Goal: Information Seeking & Learning: Learn about a topic

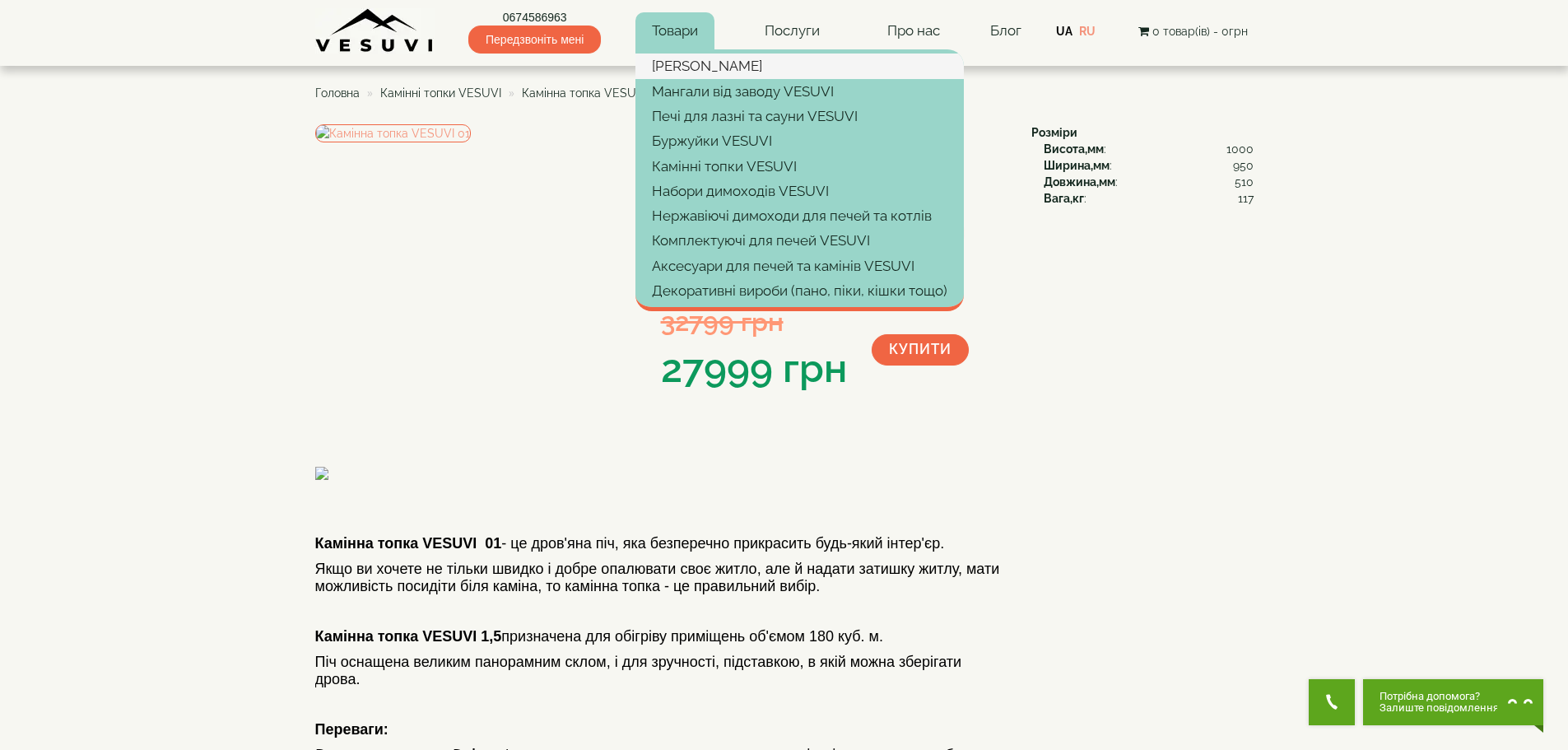
click at [702, 64] on link "[PERSON_NAME]" at bounding box center [800, 66] width 329 height 25
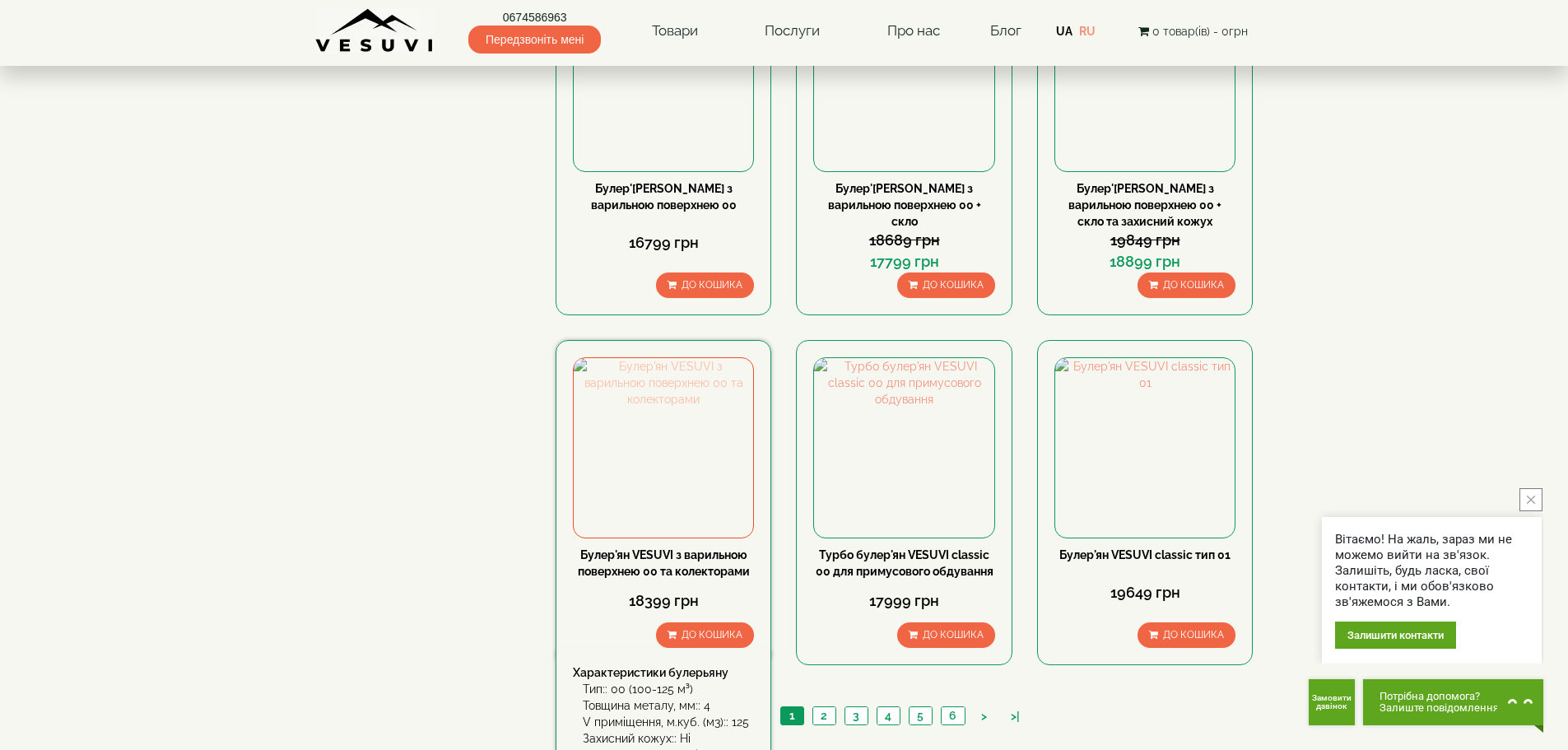
scroll to position [1647, 0]
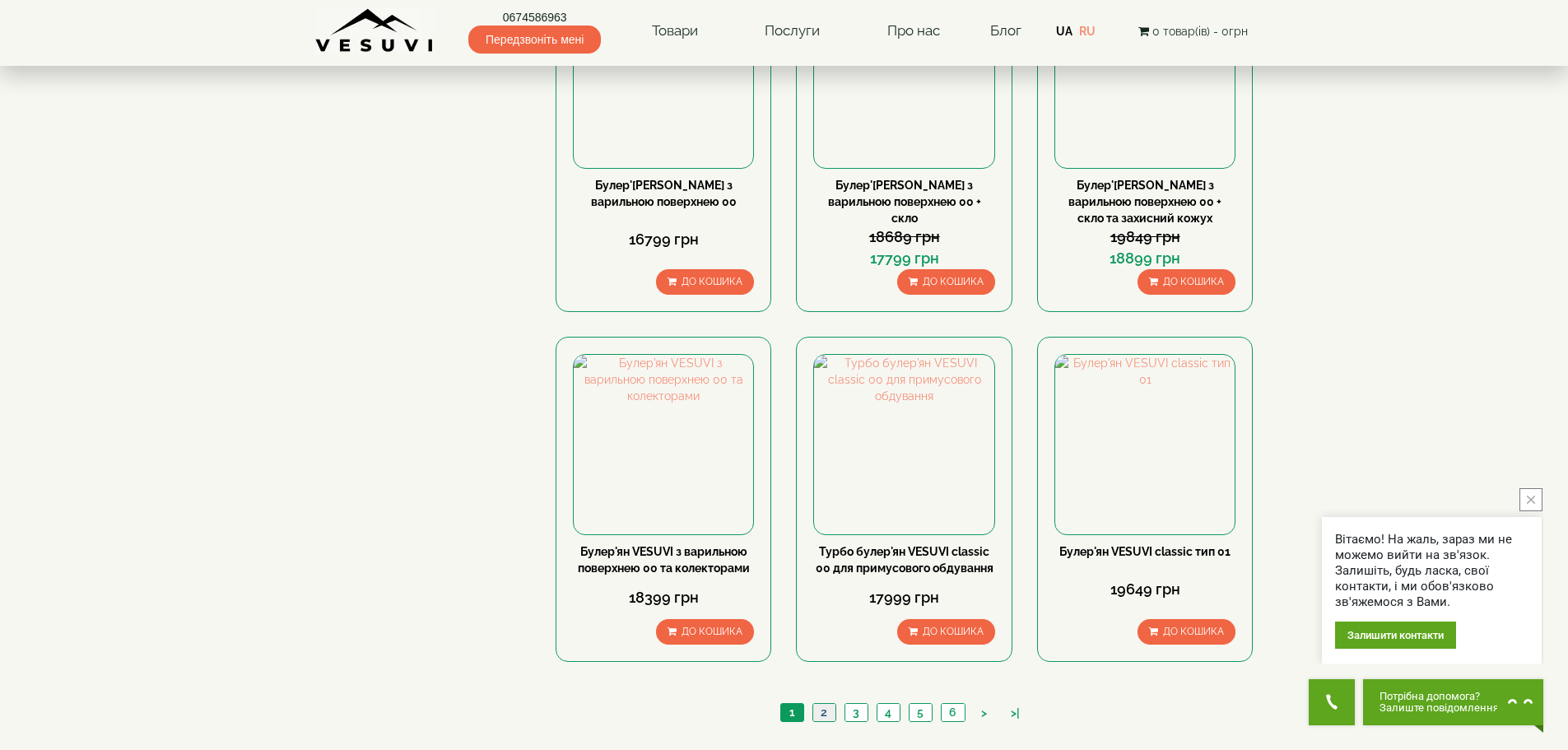
click at [822, 704] on link "2" at bounding box center [824, 713] width 23 height 17
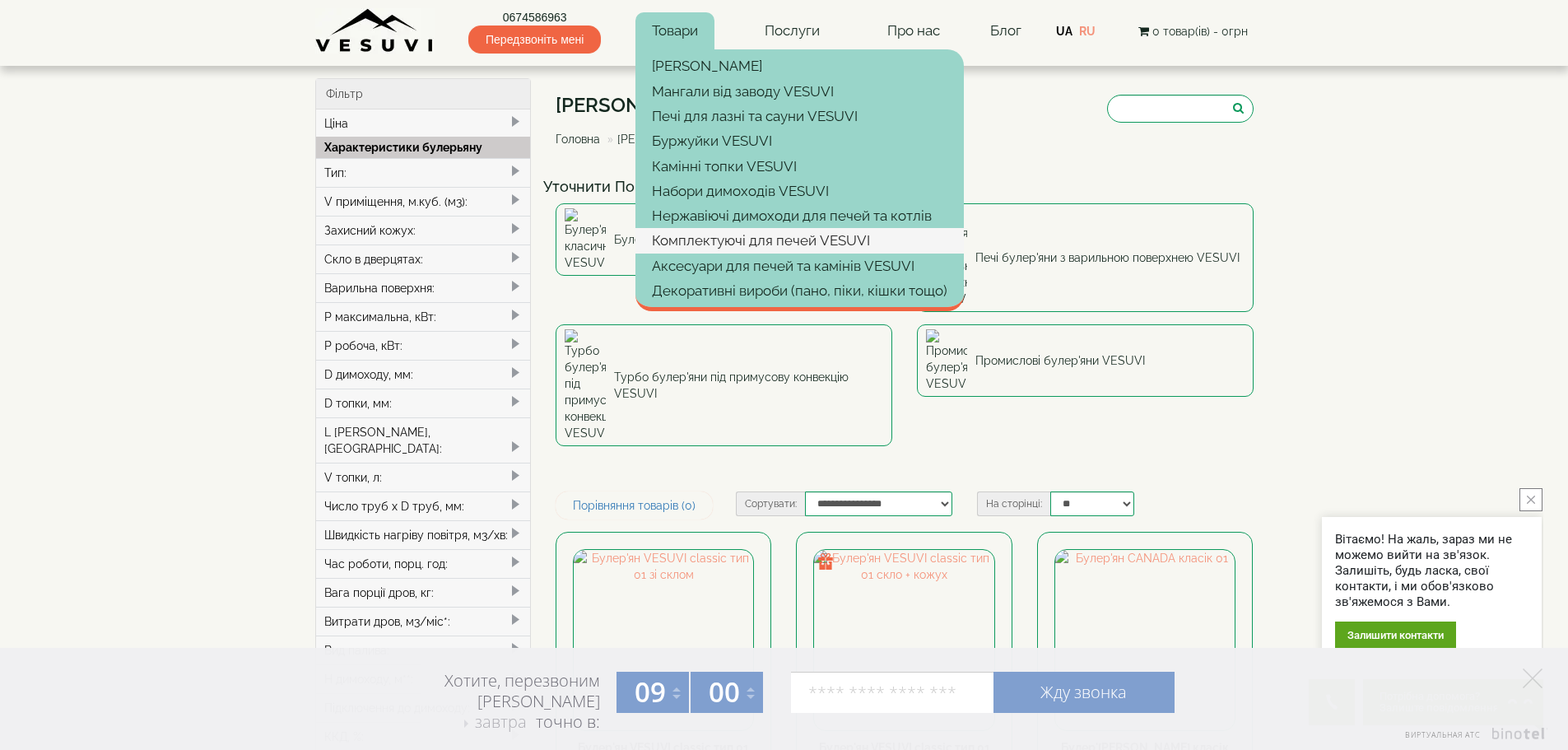
click at [755, 241] on link "Комплектуючі для печей VESUVI" at bounding box center [800, 241] width 329 height 25
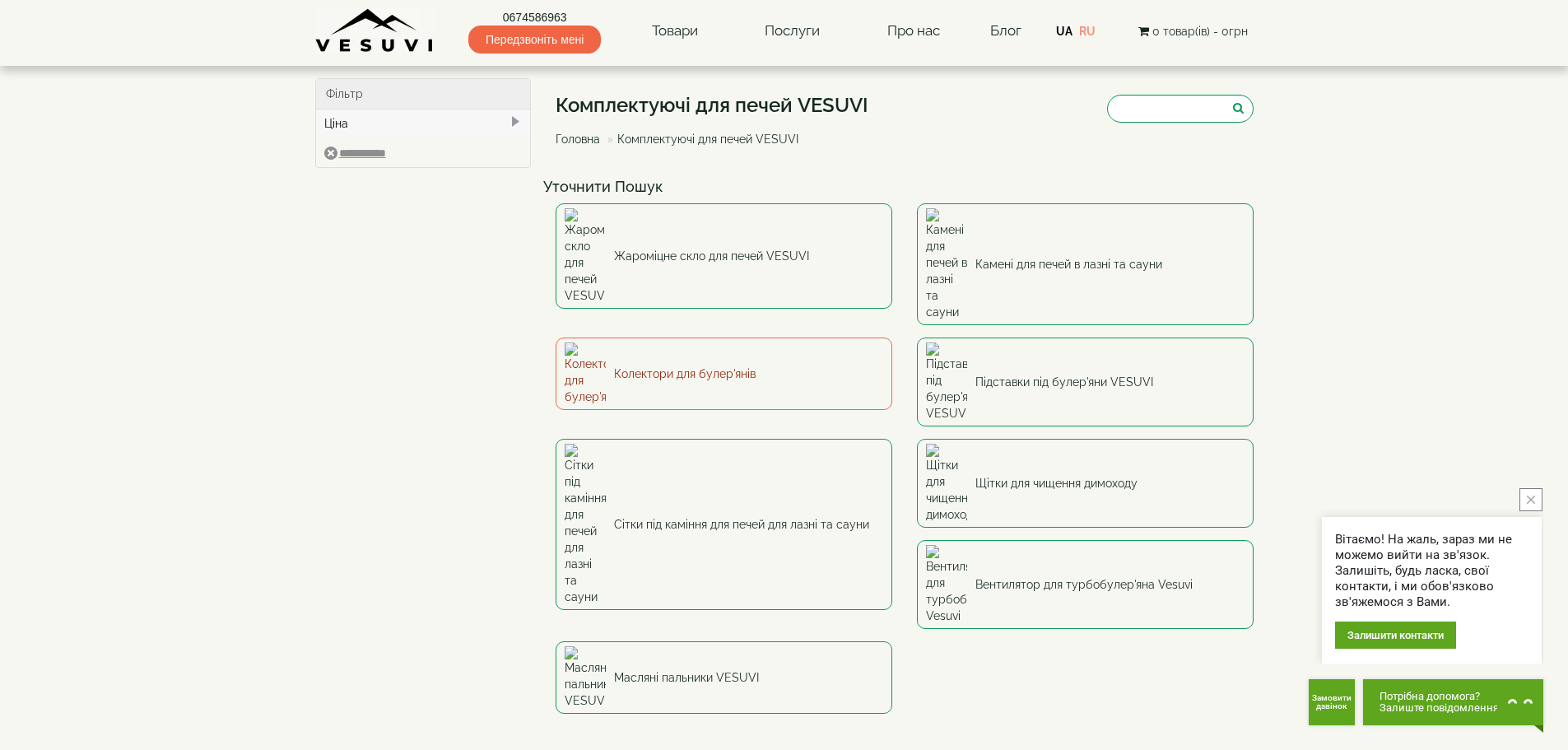
click at [656, 338] on link "Колектори для булер'янів" at bounding box center [724, 374] width 337 height 73
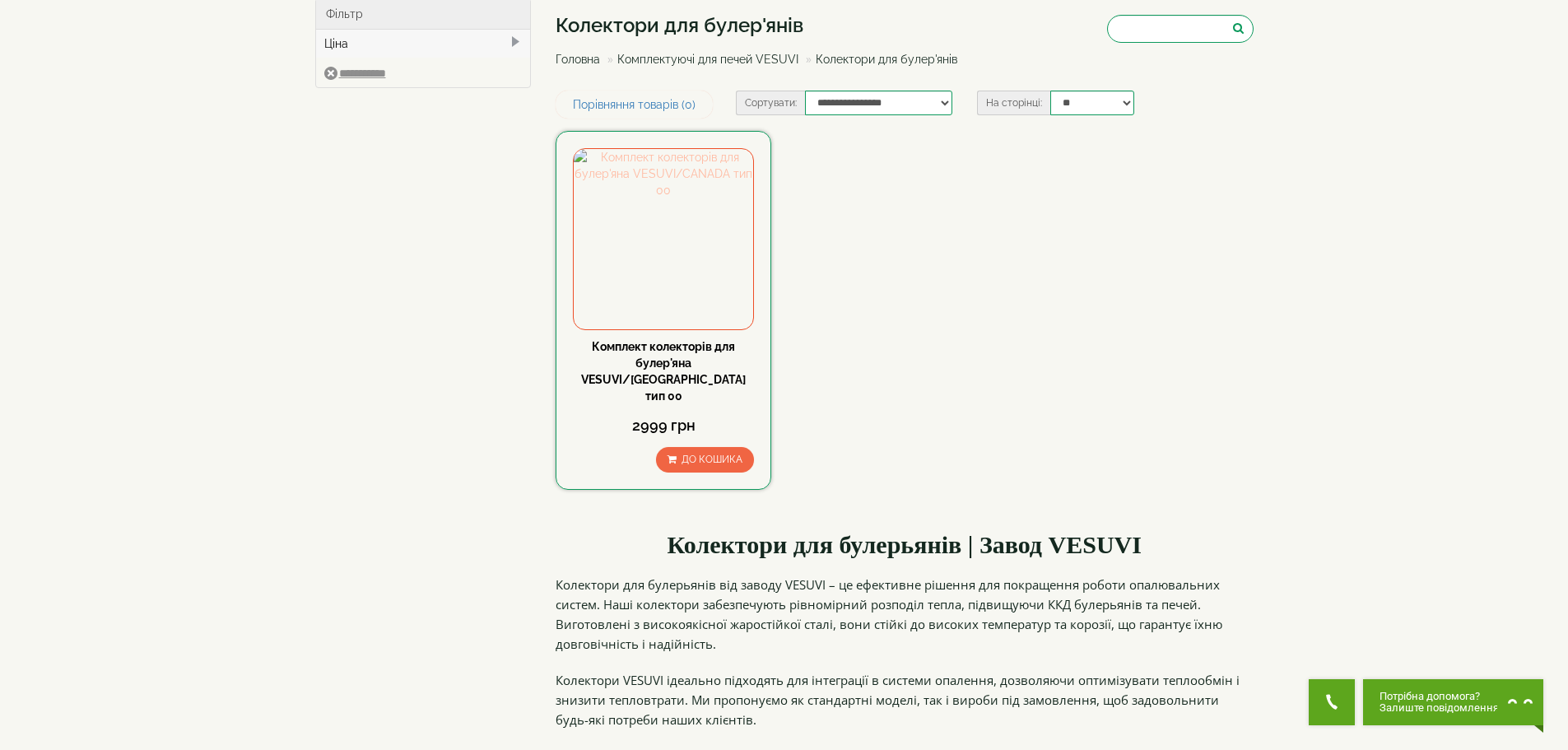
scroll to position [82, 0]
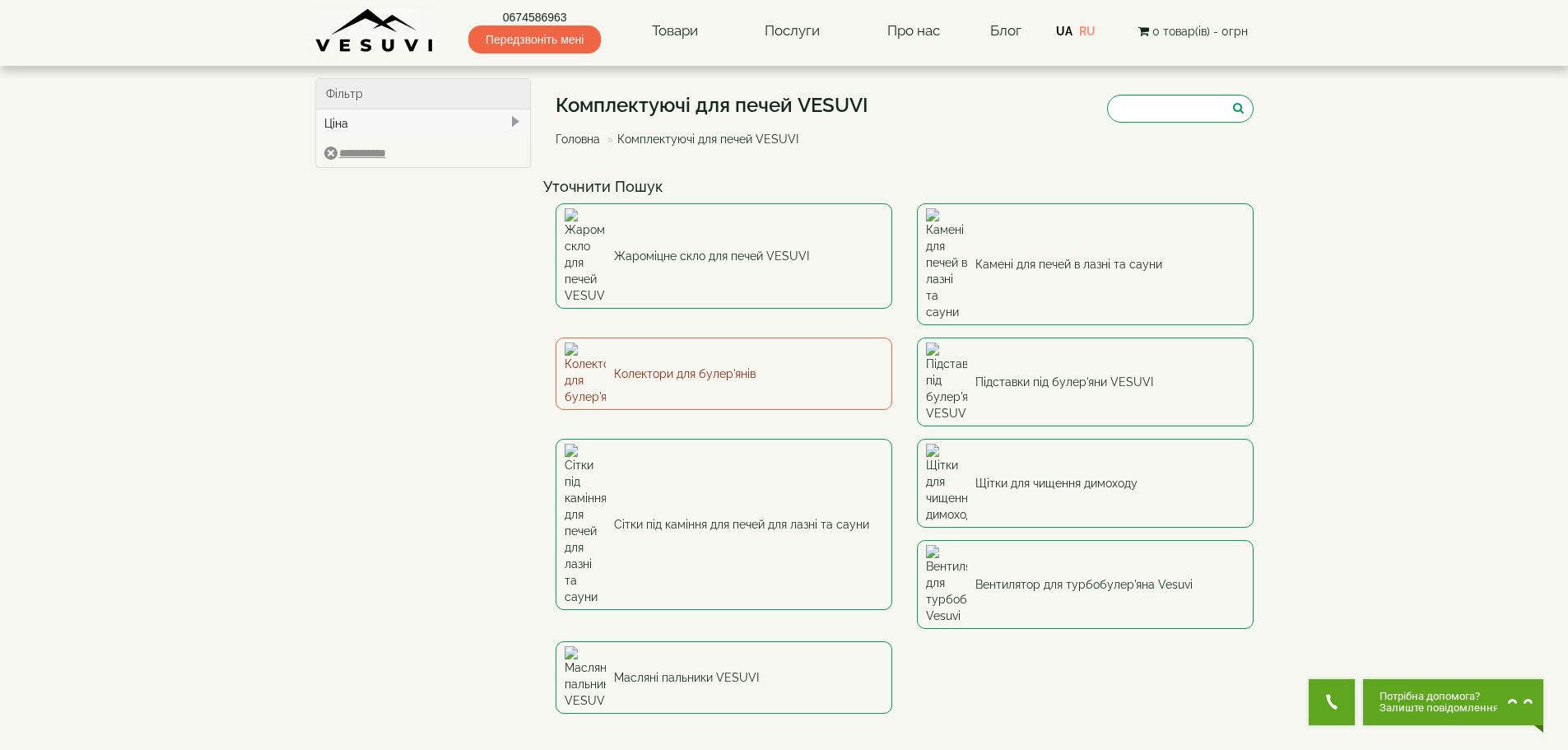
click at [618, 338] on link "Колектори для булер'янів" at bounding box center [724, 374] width 337 height 73
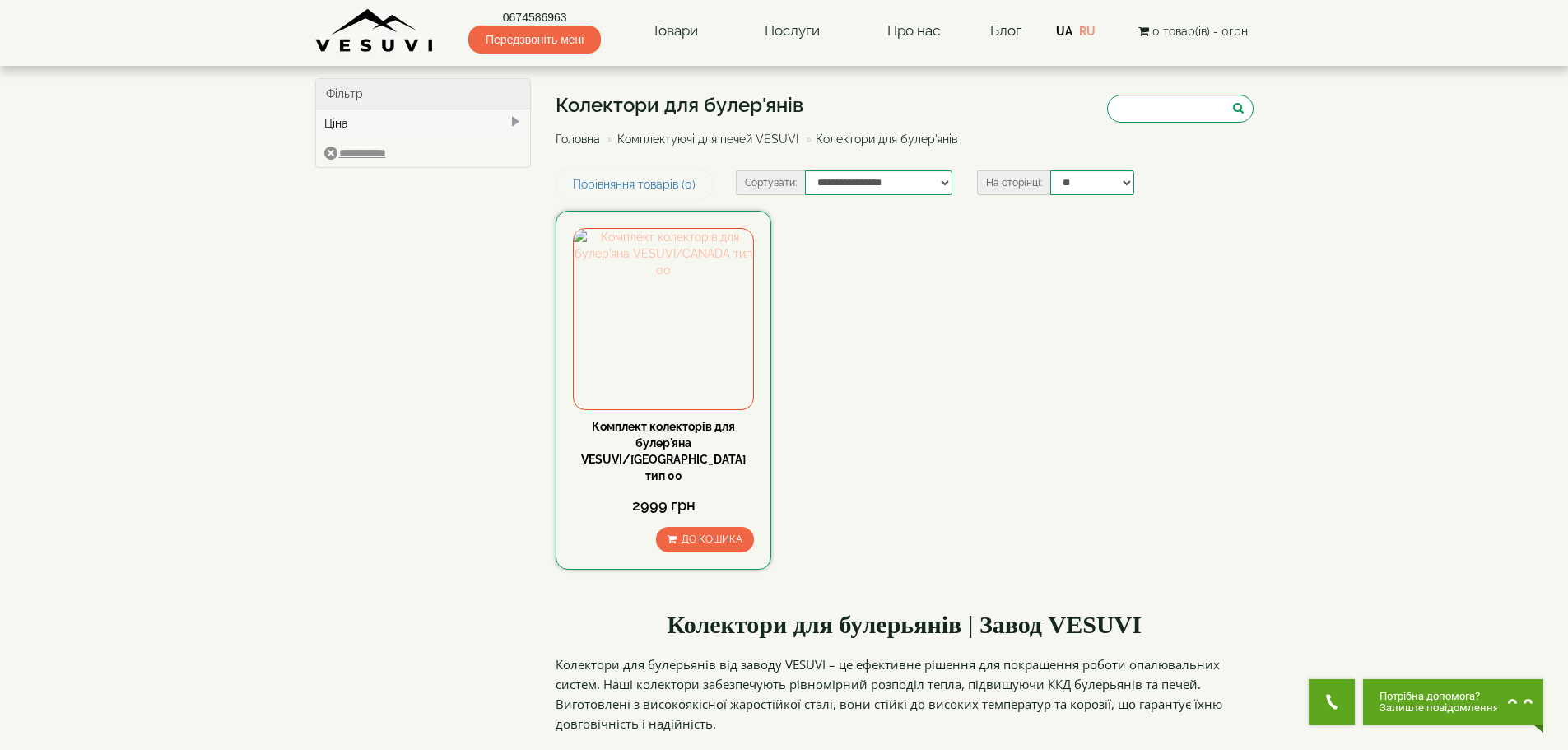
click at [667, 335] on img at bounding box center [663, 318] width 179 height 179
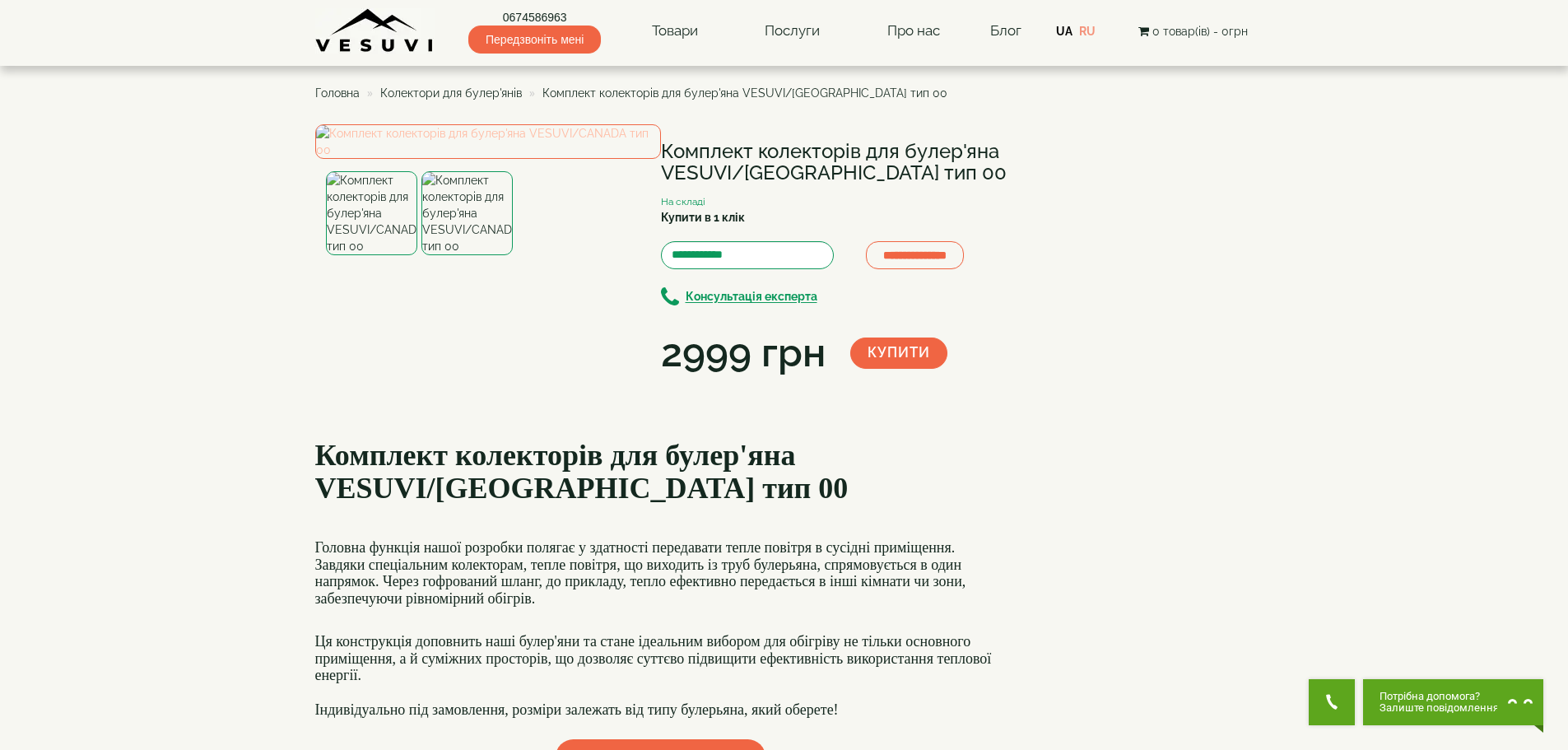
click at [472, 159] on img at bounding box center [488, 142] width 346 height 35
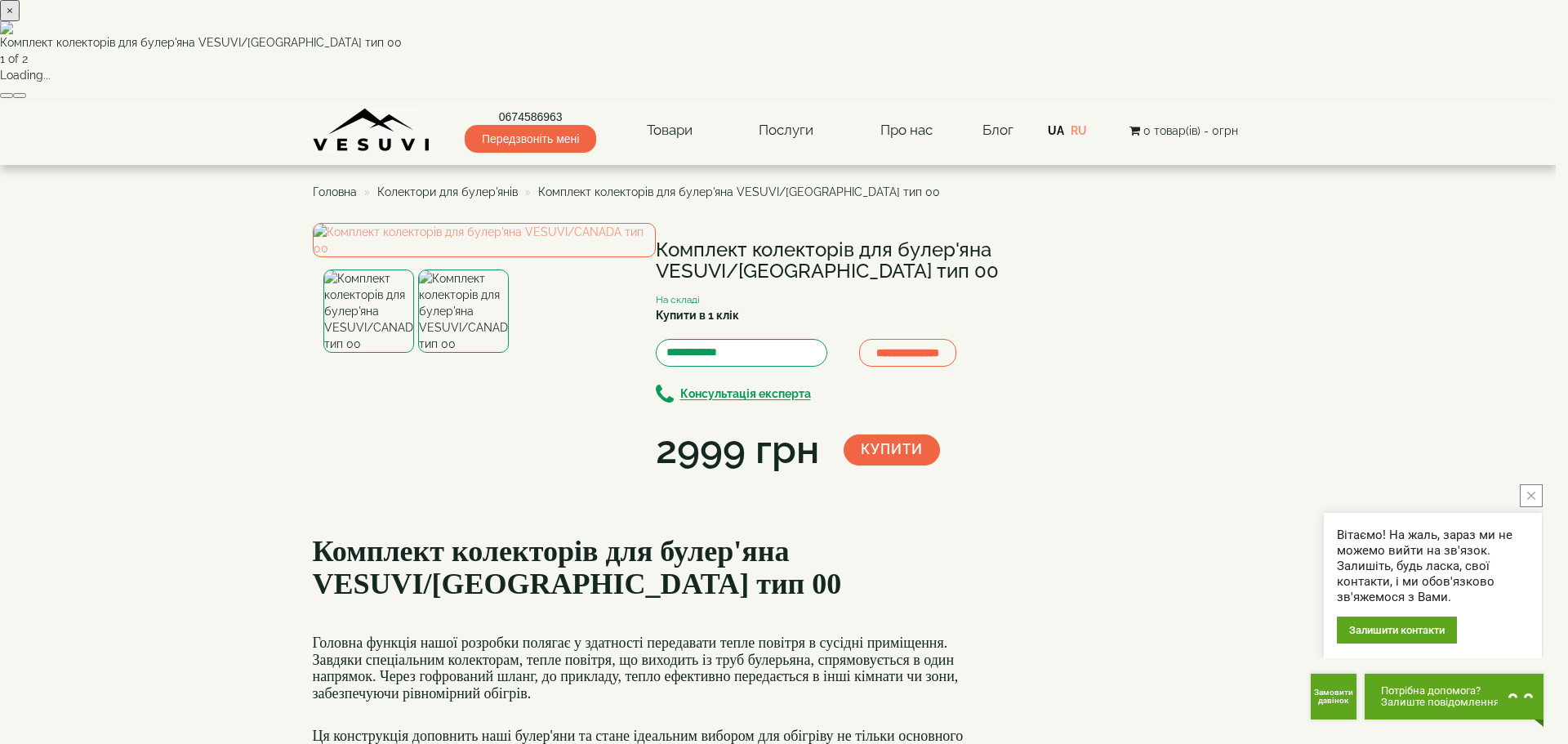
click at [20, 21] on button "×" at bounding box center [10, 10] width 20 height 21
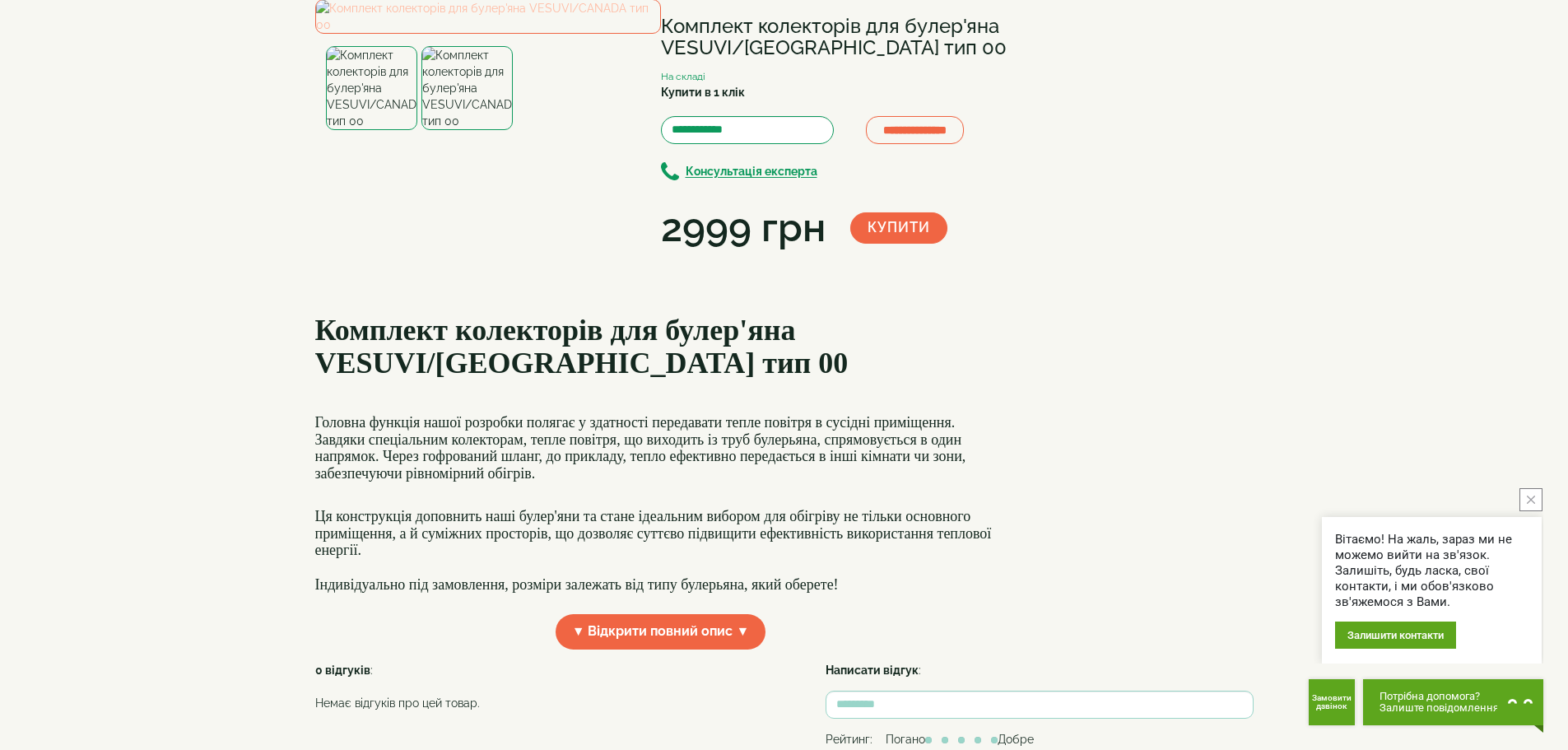
scroll to position [165, 0]
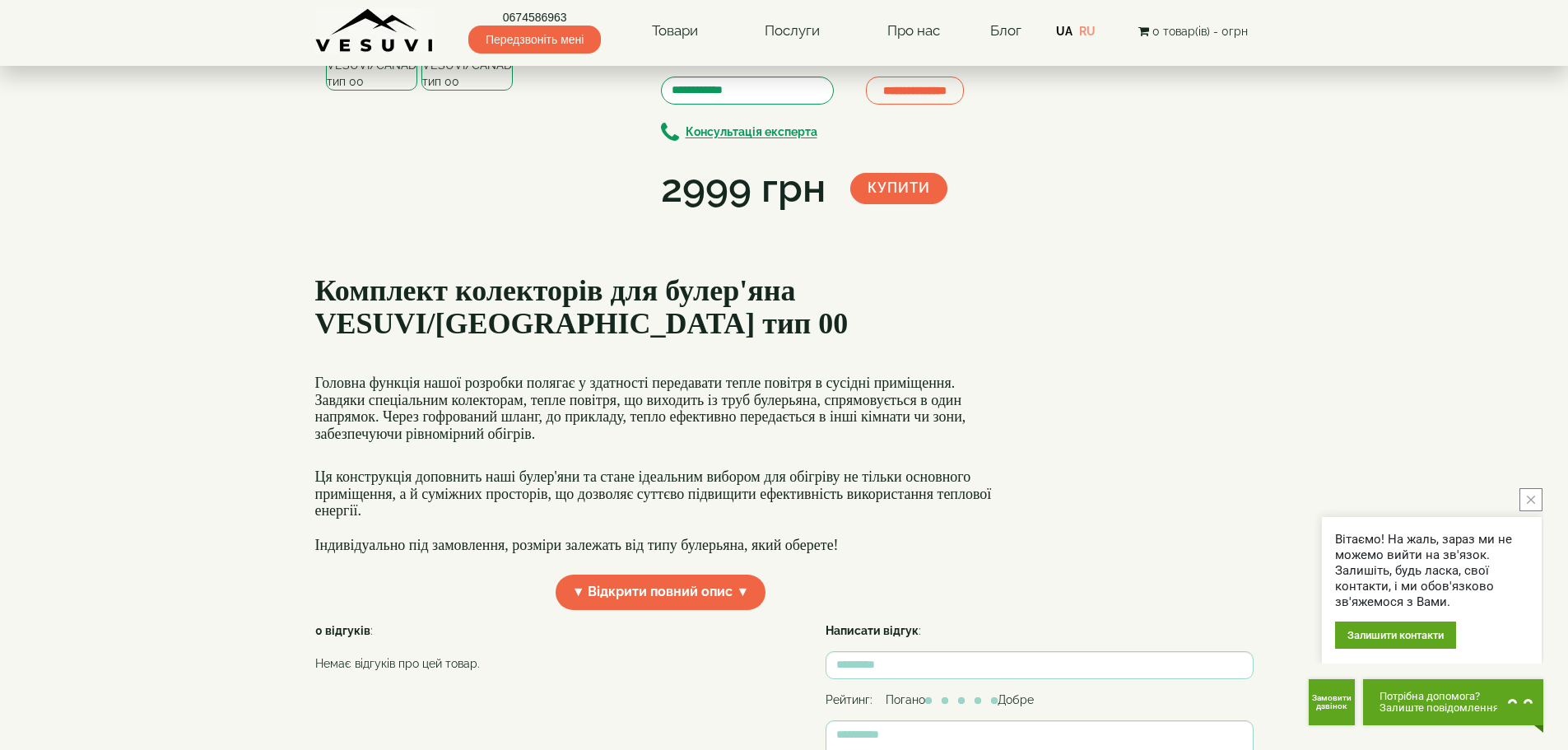
click at [447, 90] on img at bounding box center [467, 49] width 91 height 84
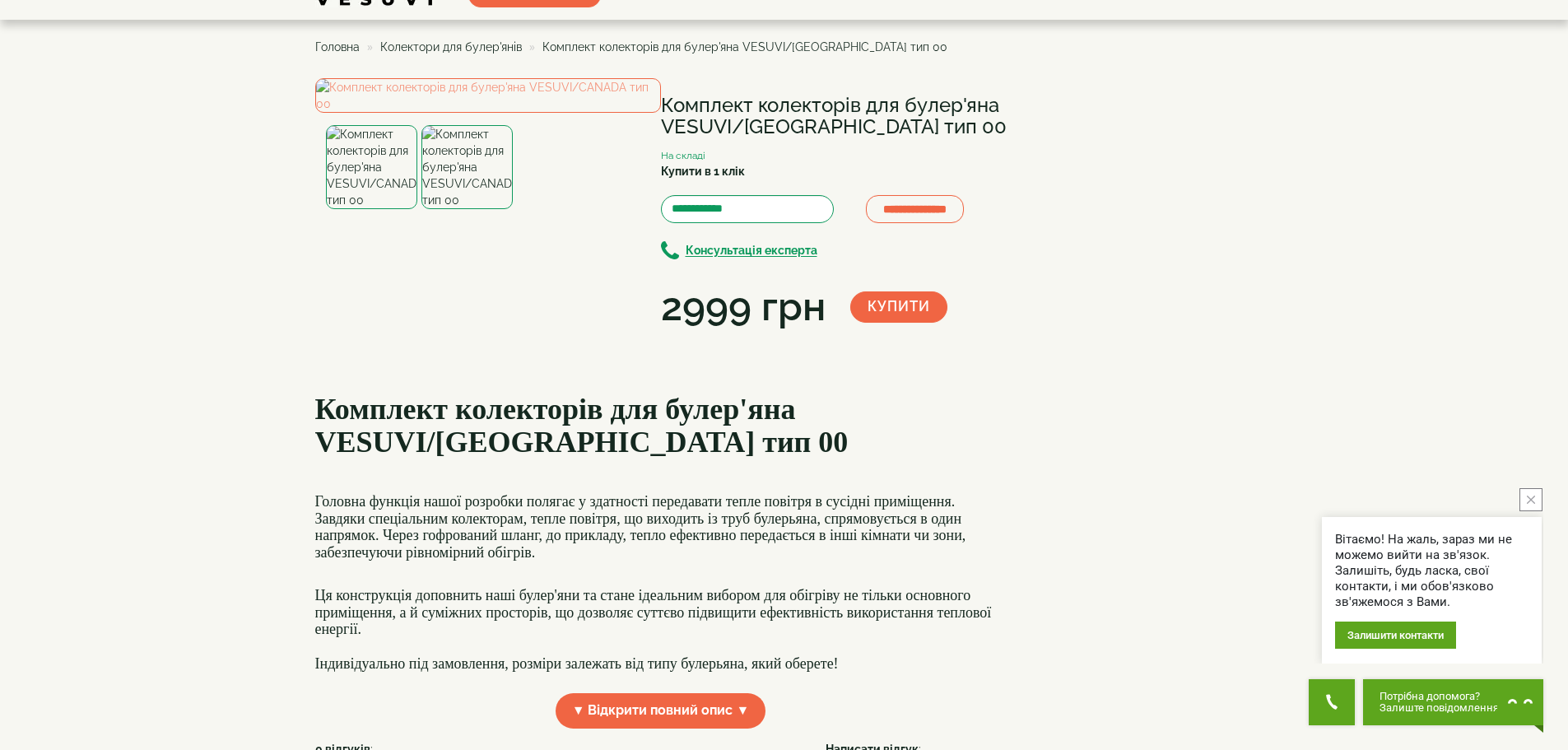
scroll to position [0, 0]
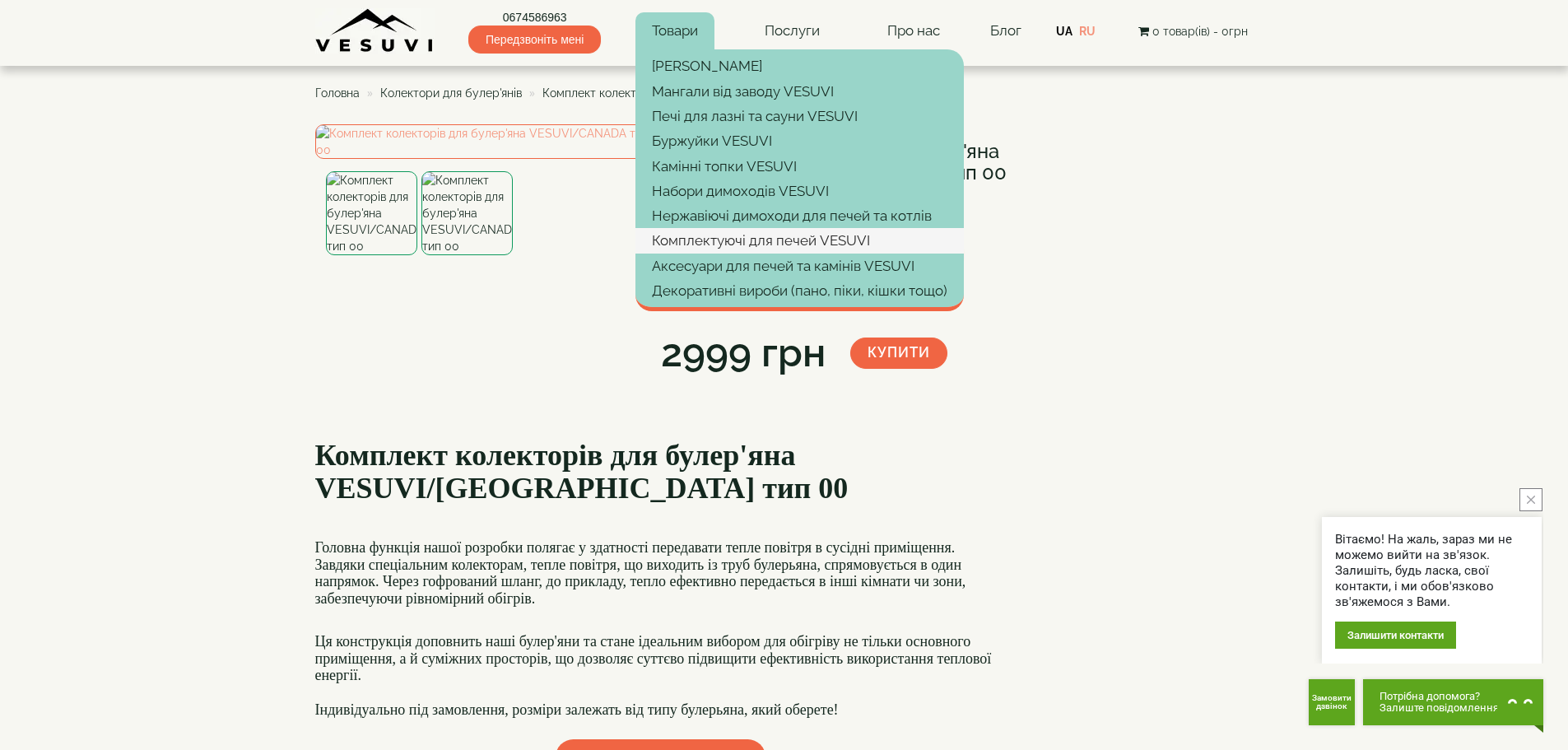
click at [714, 242] on link "Комплектуючі для печей VESUVI" at bounding box center [800, 241] width 329 height 25
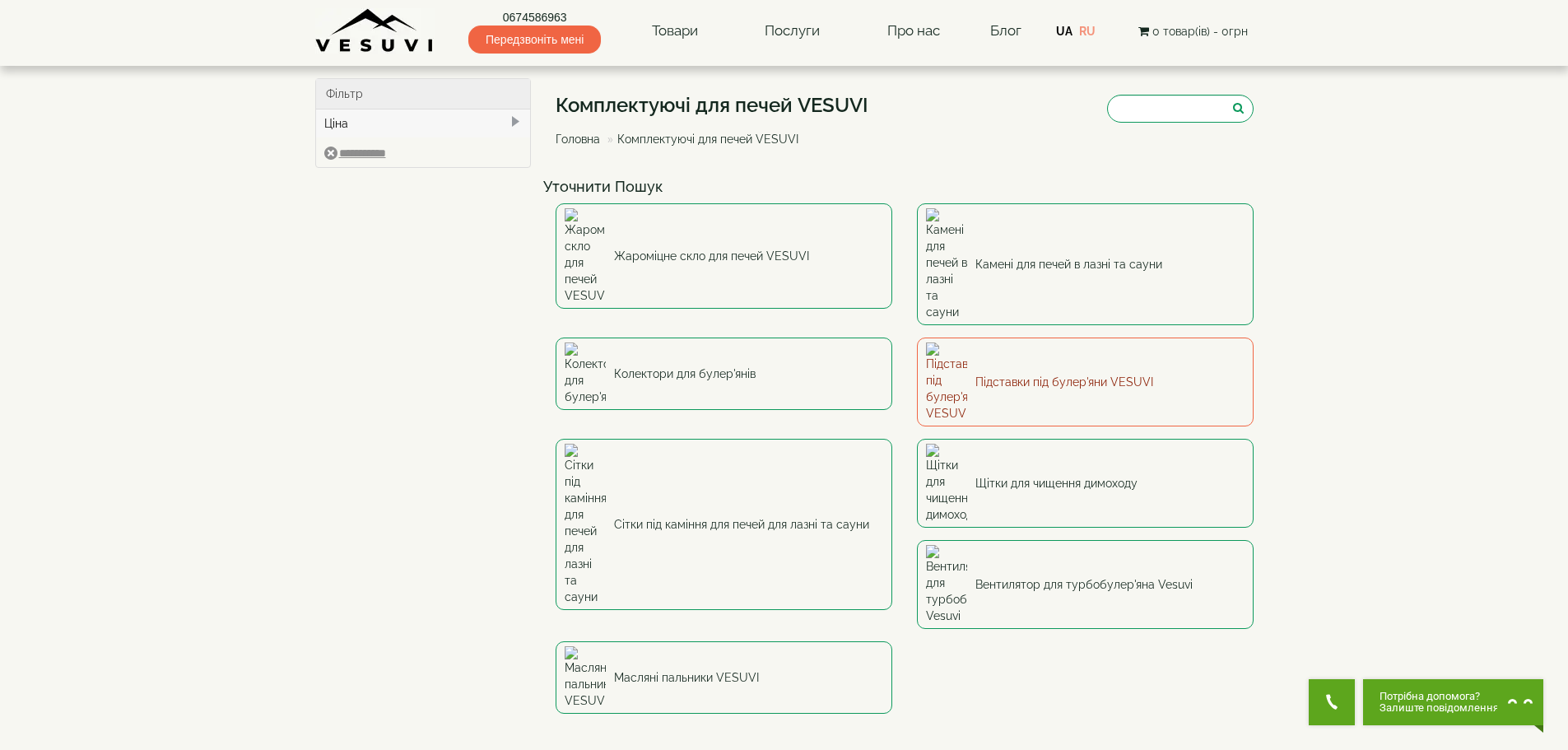
click at [994, 338] on link "Підставки під булер'яни VESUVI" at bounding box center [1085, 382] width 337 height 89
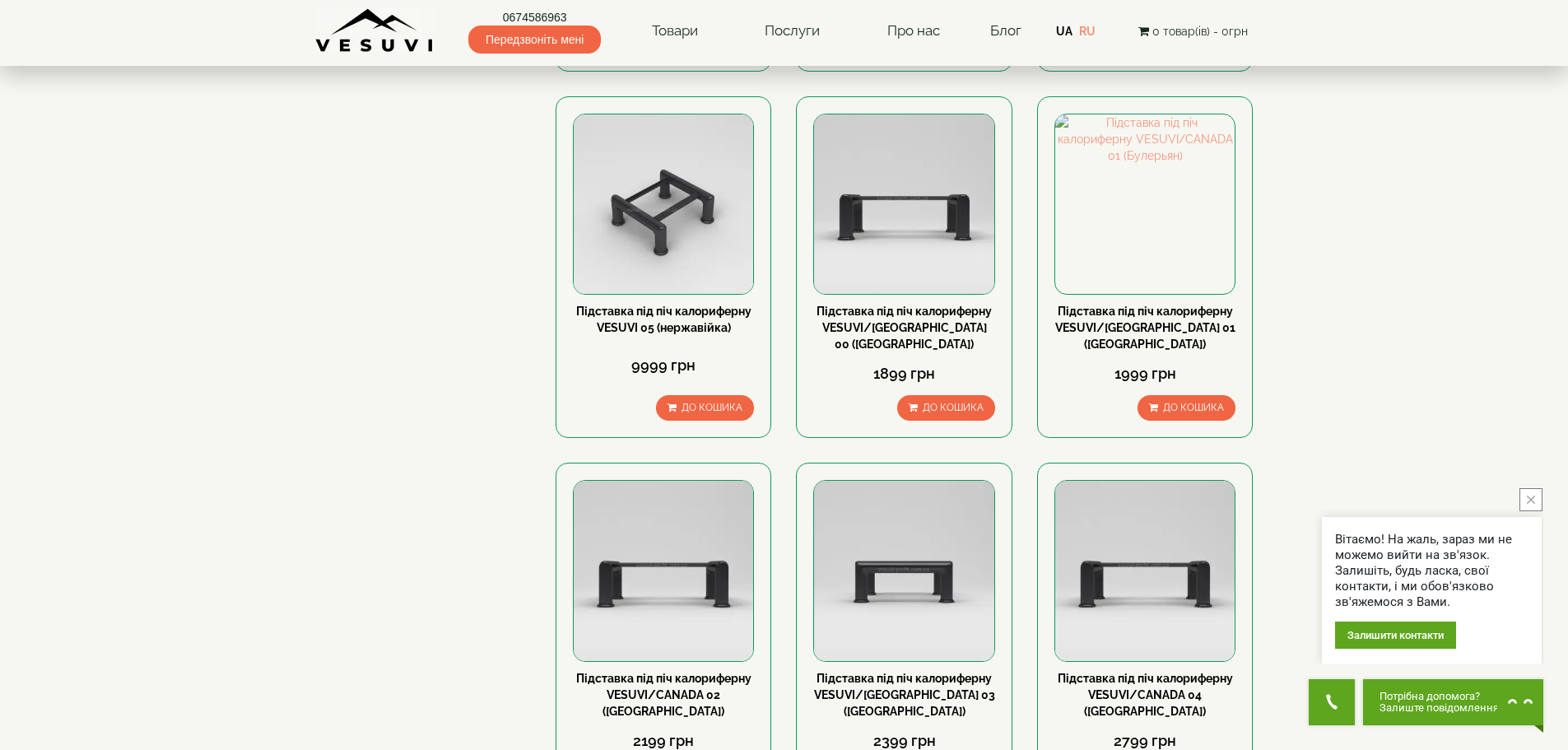
scroll to position [824, 0]
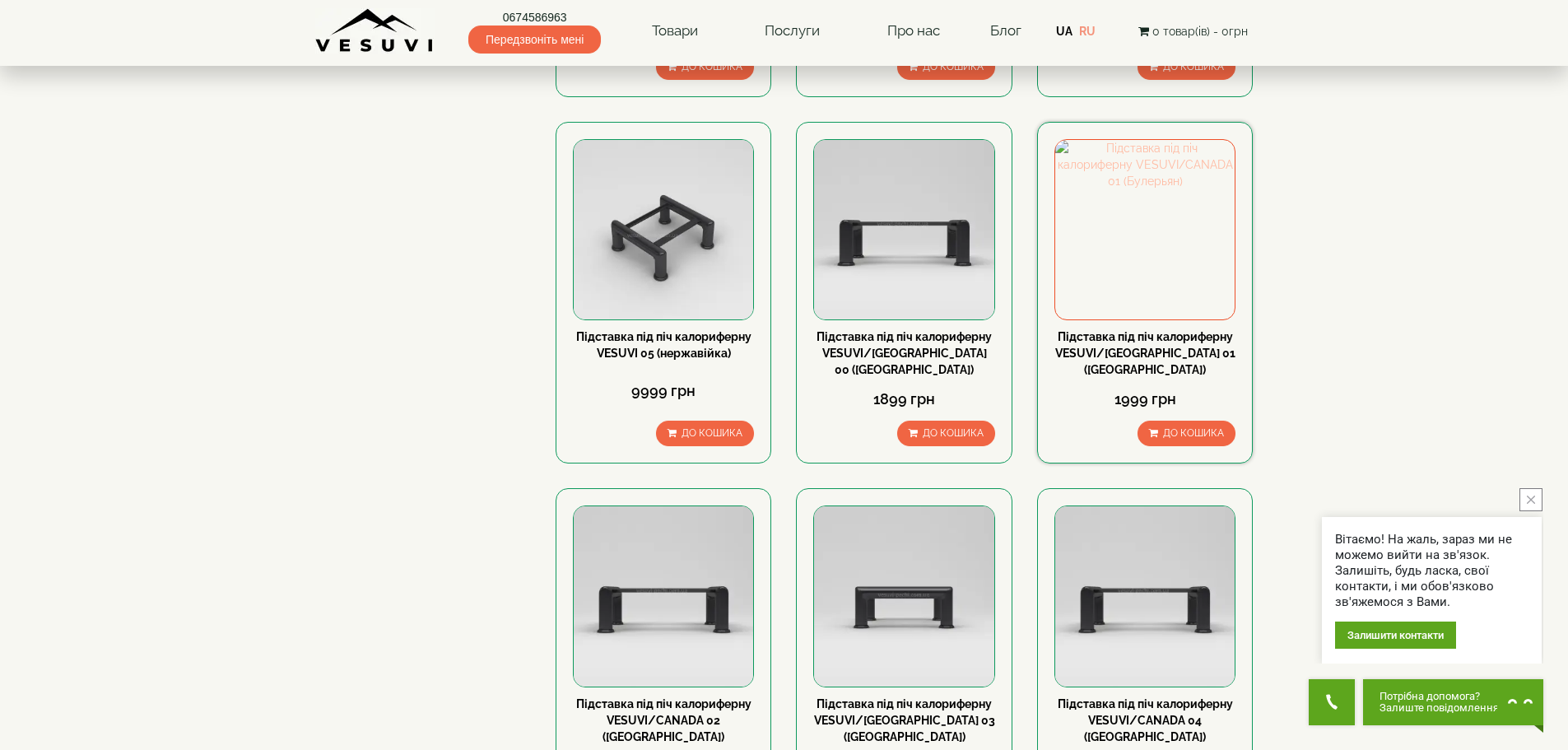
click at [1133, 223] on img at bounding box center [1145, 229] width 179 height 179
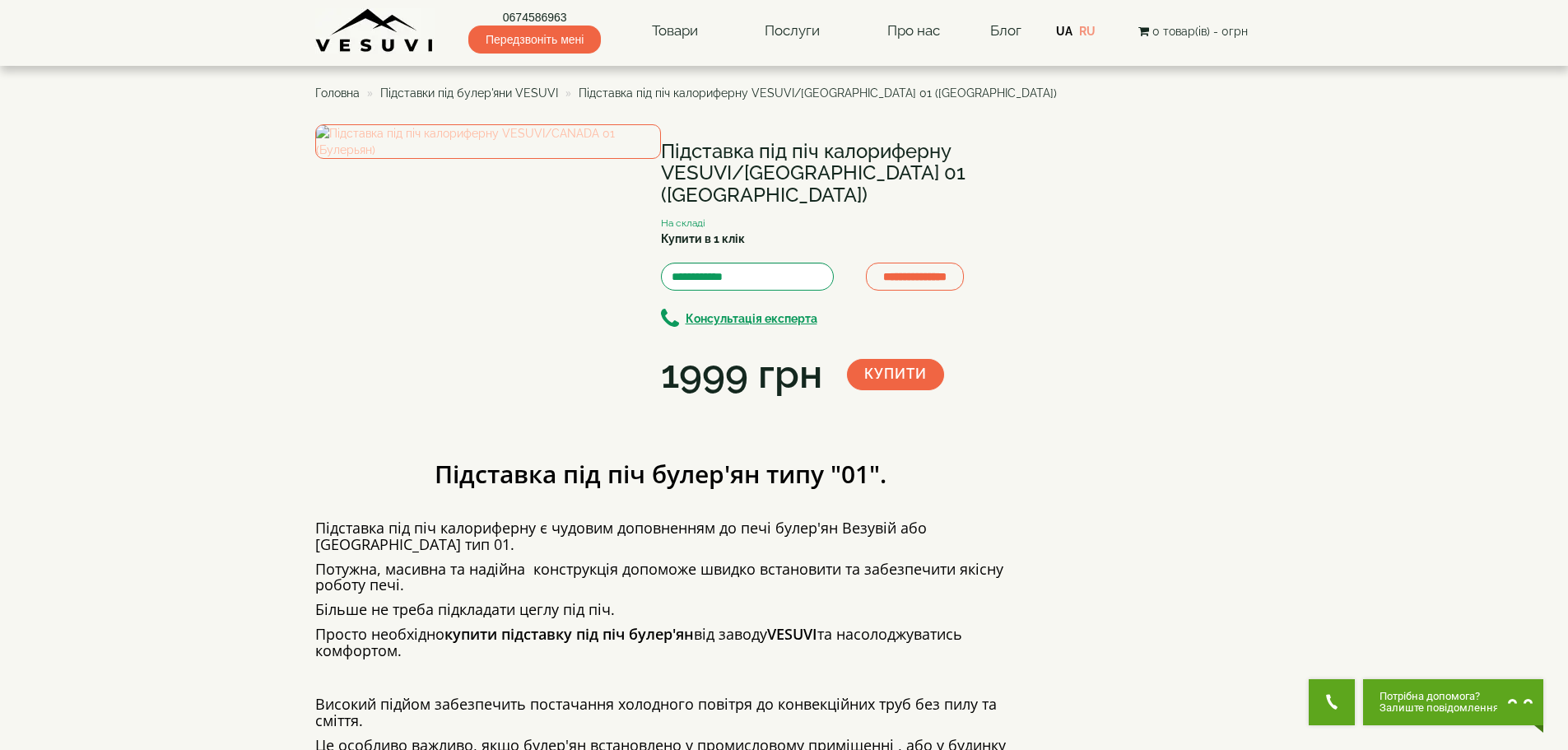
click at [480, 159] on img at bounding box center [488, 142] width 346 height 35
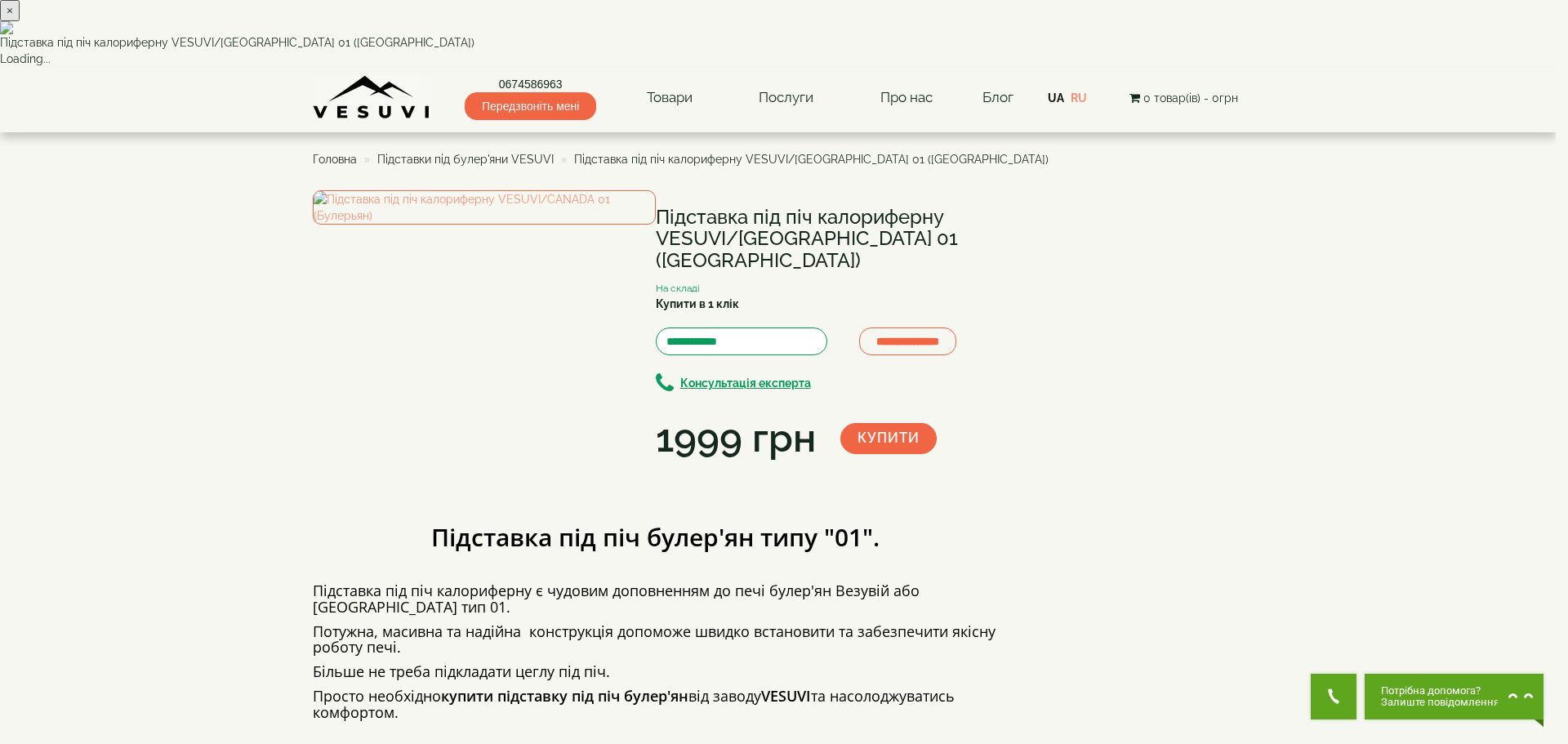
drag, startPoint x: 972, startPoint y: 147, endPoint x: 975, endPoint y: 159, distance: 12.4
click at [20, 21] on button "×" at bounding box center [10, 10] width 20 height 21
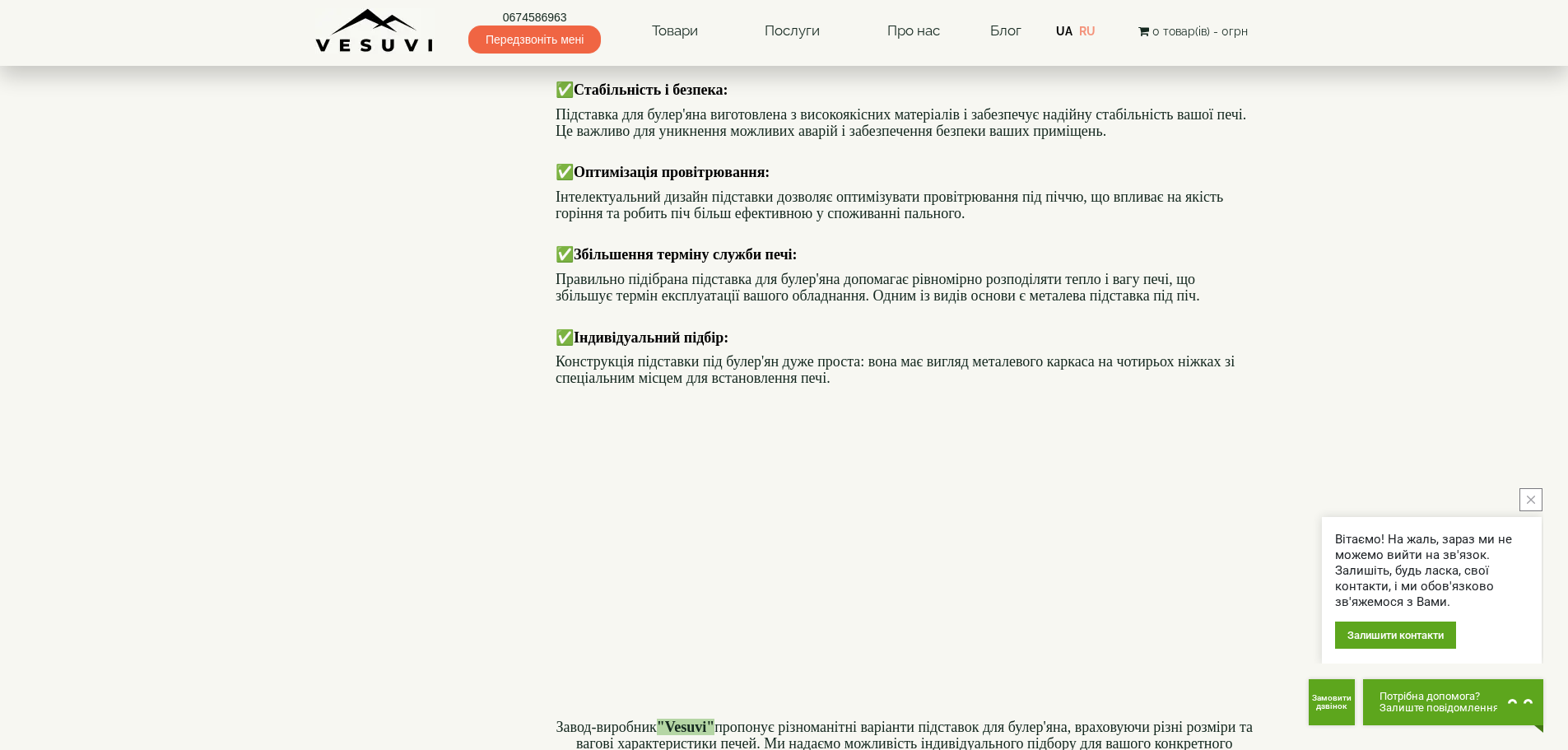
scroll to position [2058, 0]
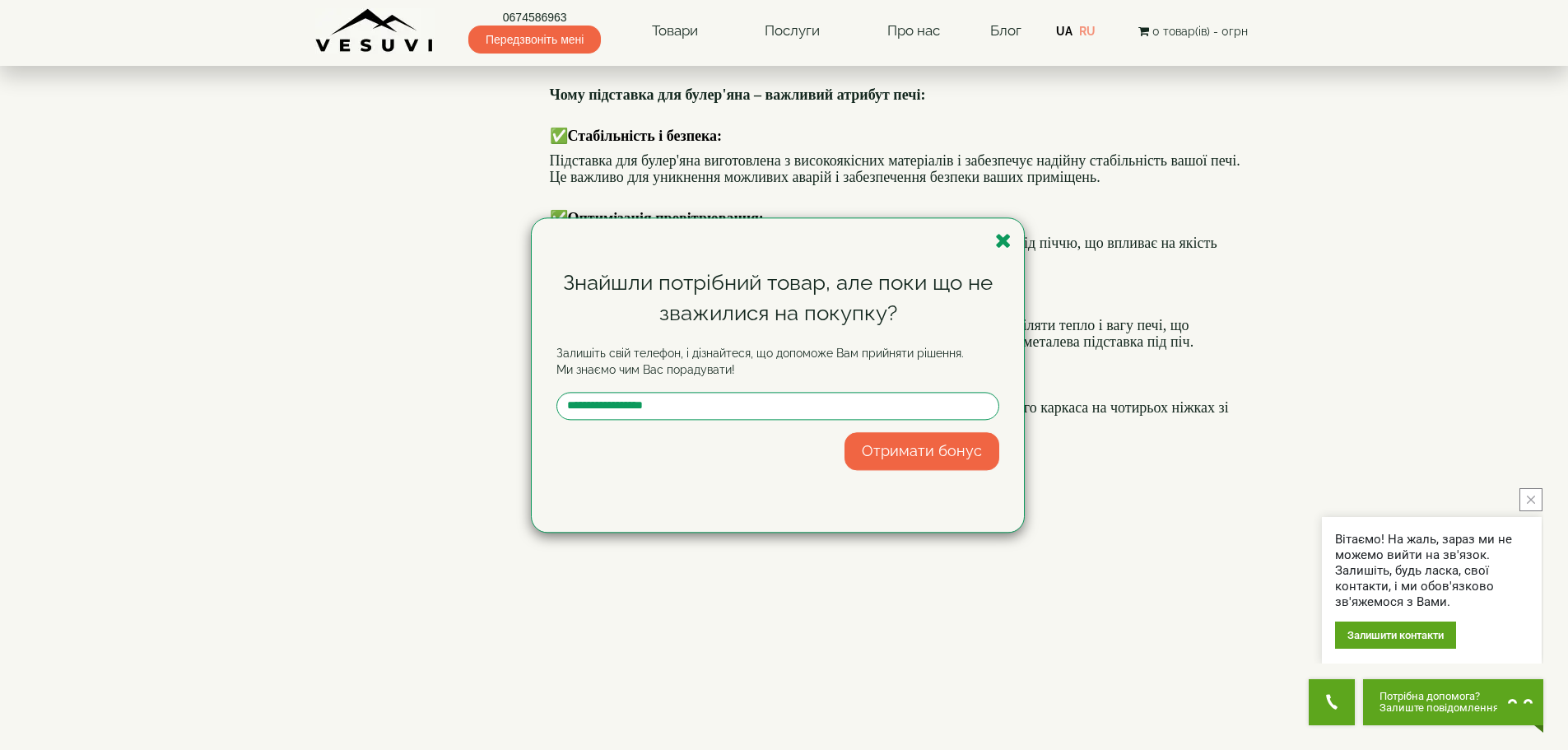
click at [1005, 238] on icon "button" at bounding box center [1003, 240] width 16 height 20
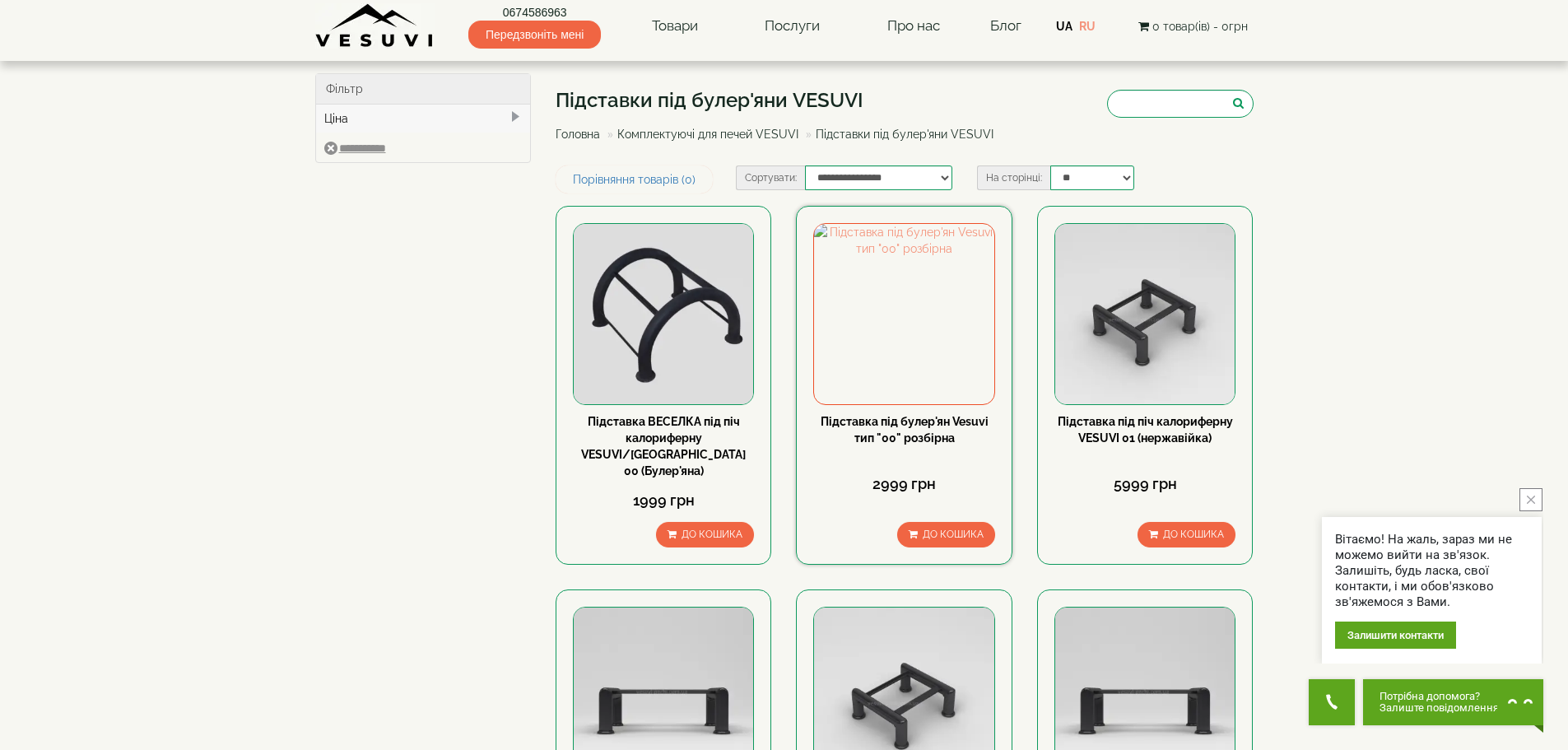
scroll to position [0, 0]
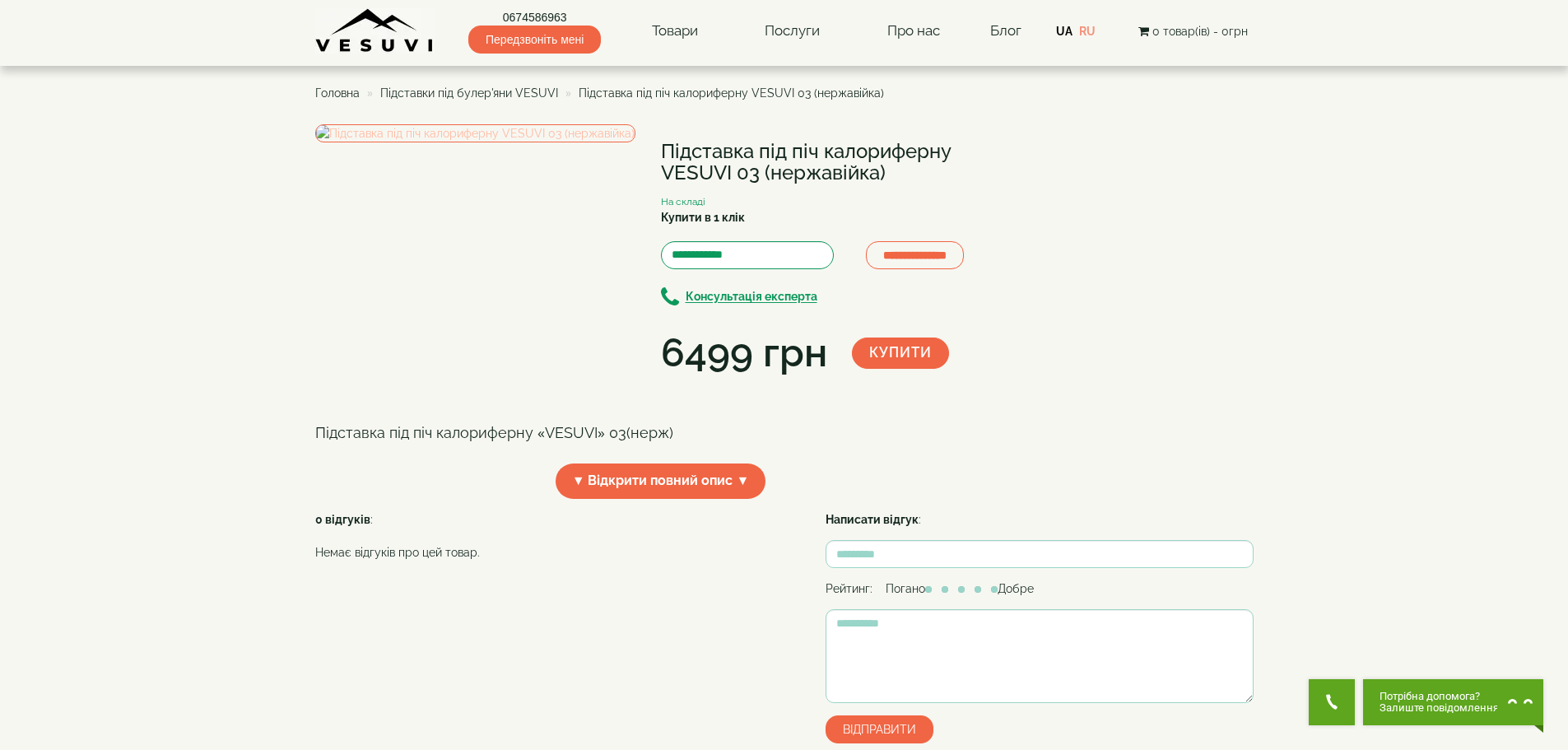
click at [530, 143] on img at bounding box center [476, 133] width 320 height 18
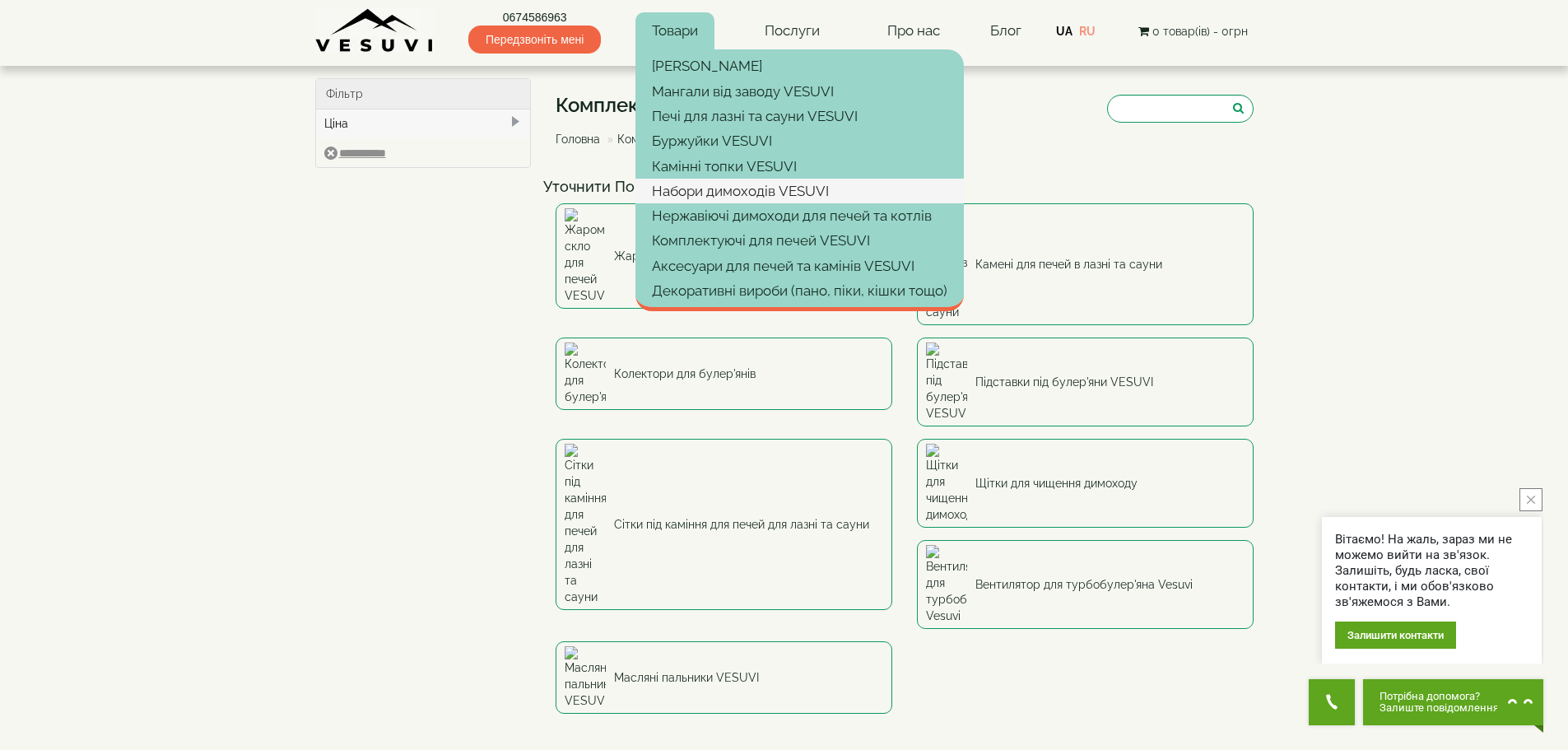
click at [752, 191] on link "Набори димоходів VESUVI" at bounding box center [800, 191] width 329 height 25
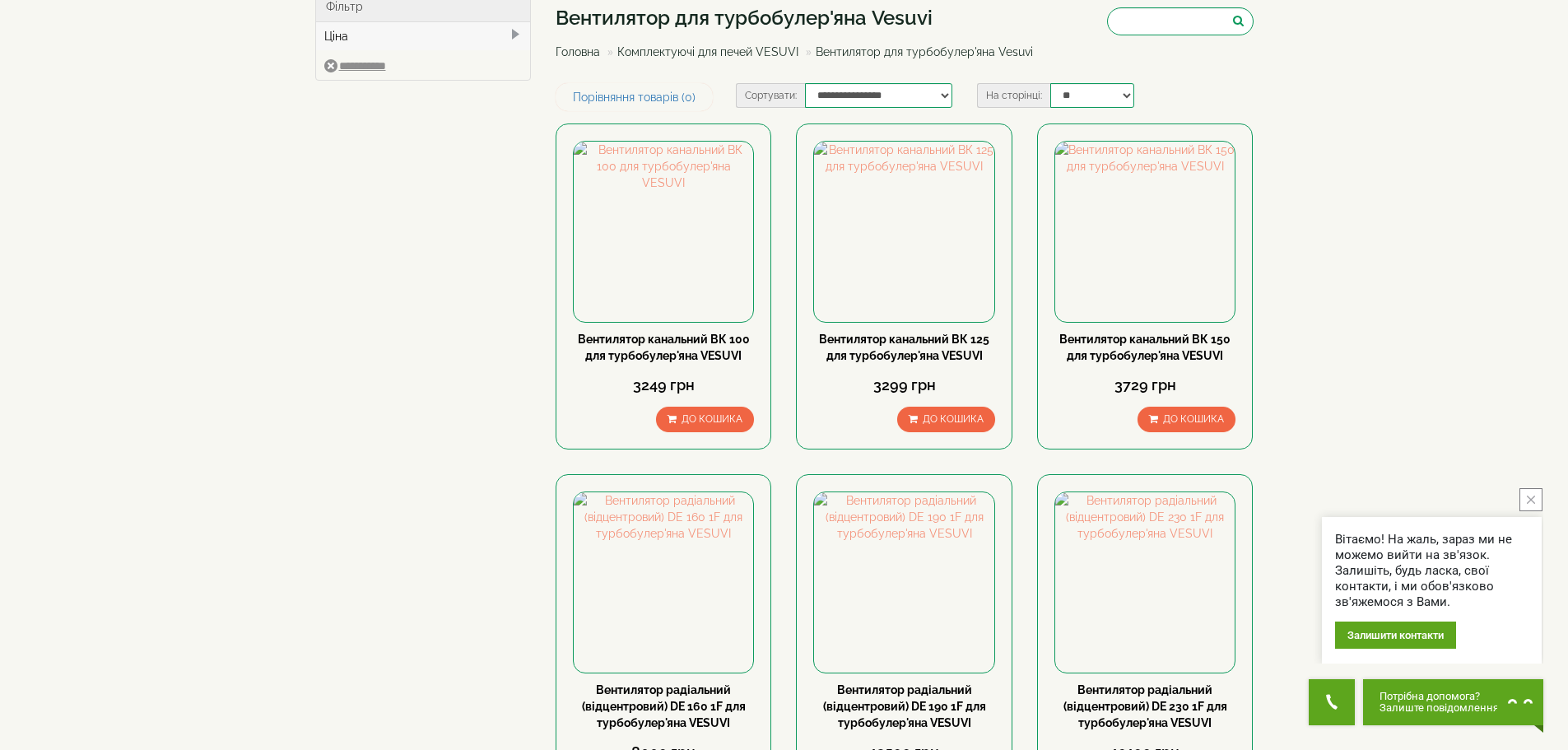
scroll to position [82, 0]
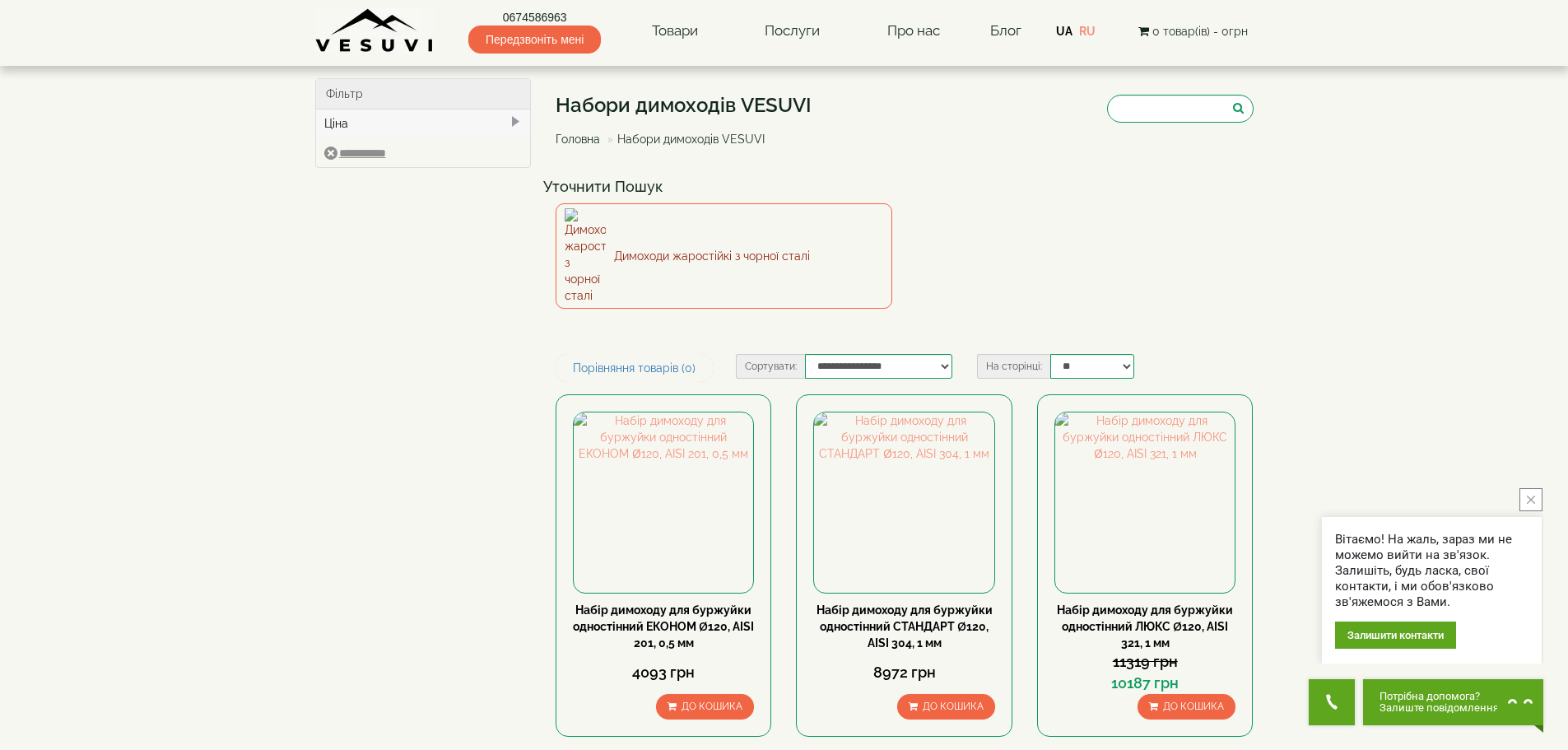
click at [678, 231] on link "Димоходи жаростійкі з чорної сталі" at bounding box center [724, 256] width 337 height 105
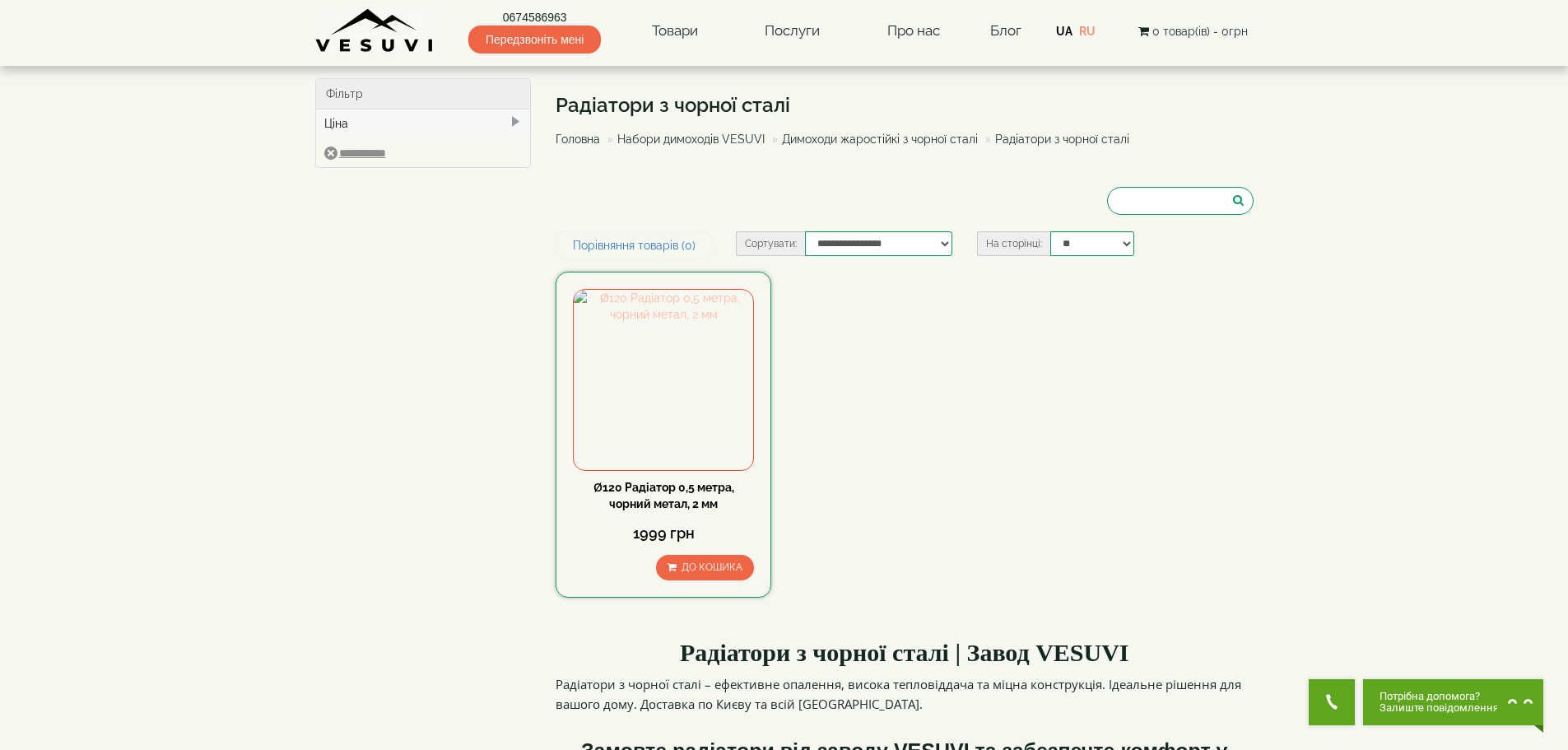
click at [656, 400] on img at bounding box center [663, 379] width 179 height 179
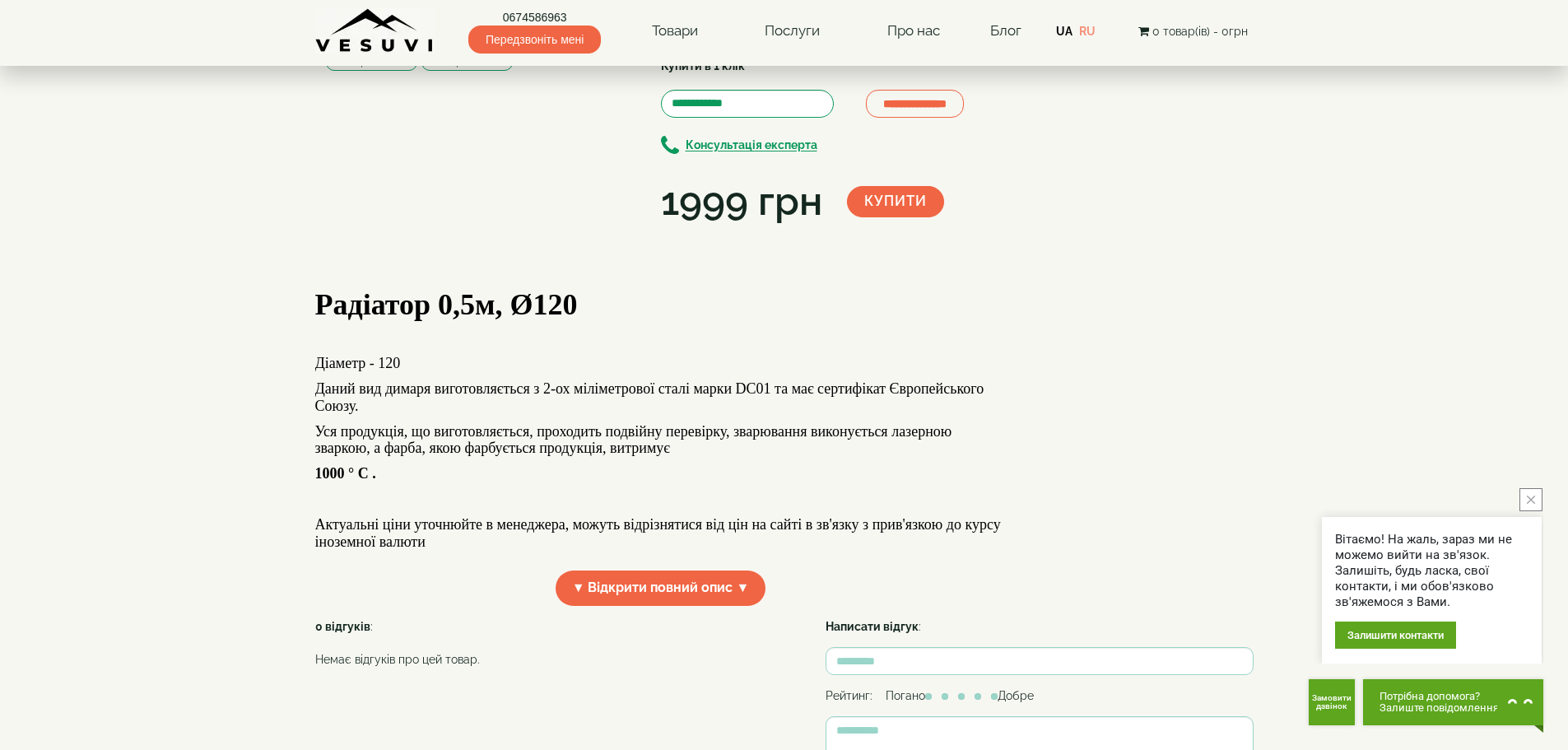
scroll to position [165, 0]
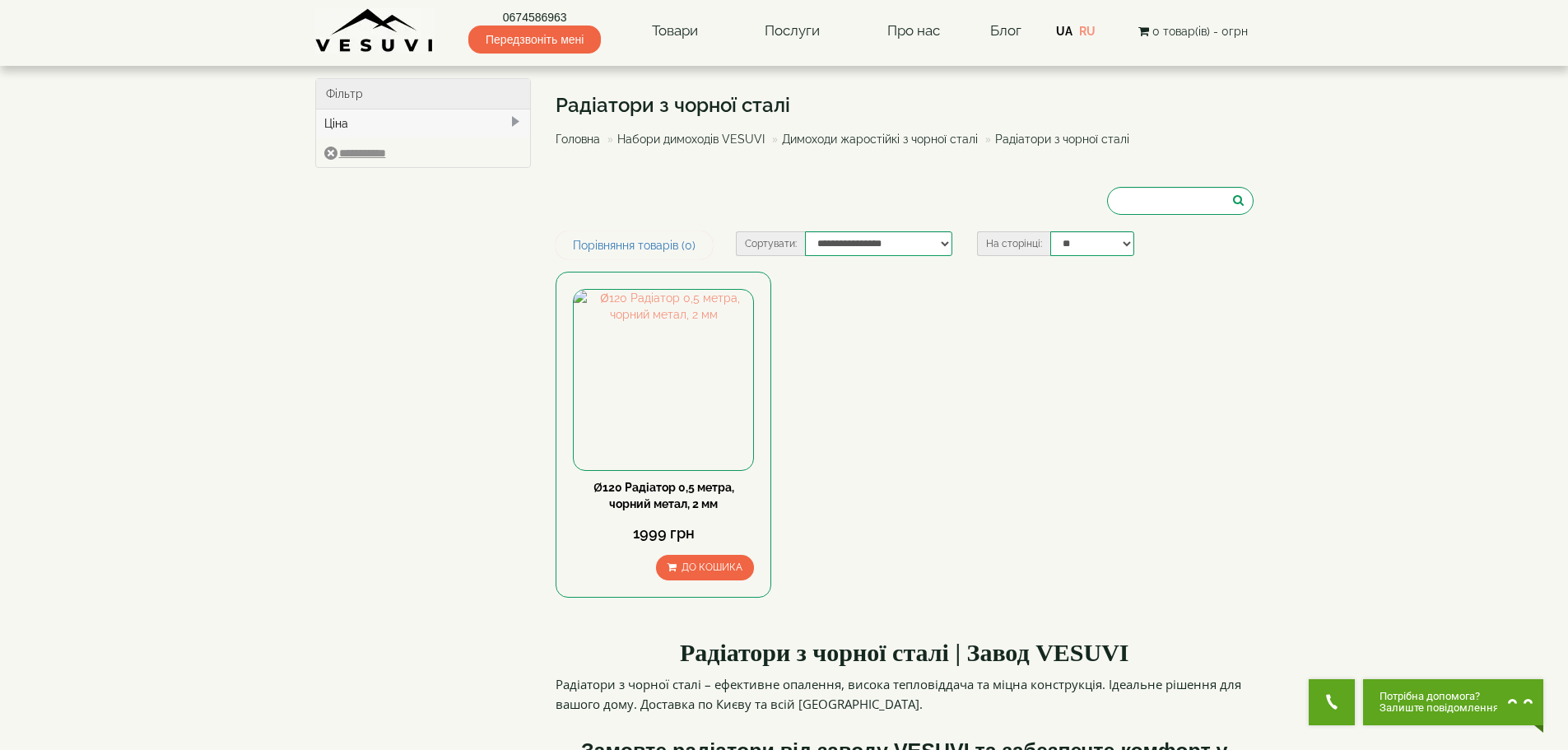
click at [957, 134] on link "Димоходи жаростійкі з чорної сталі" at bounding box center [880, 139] width 196 height 13
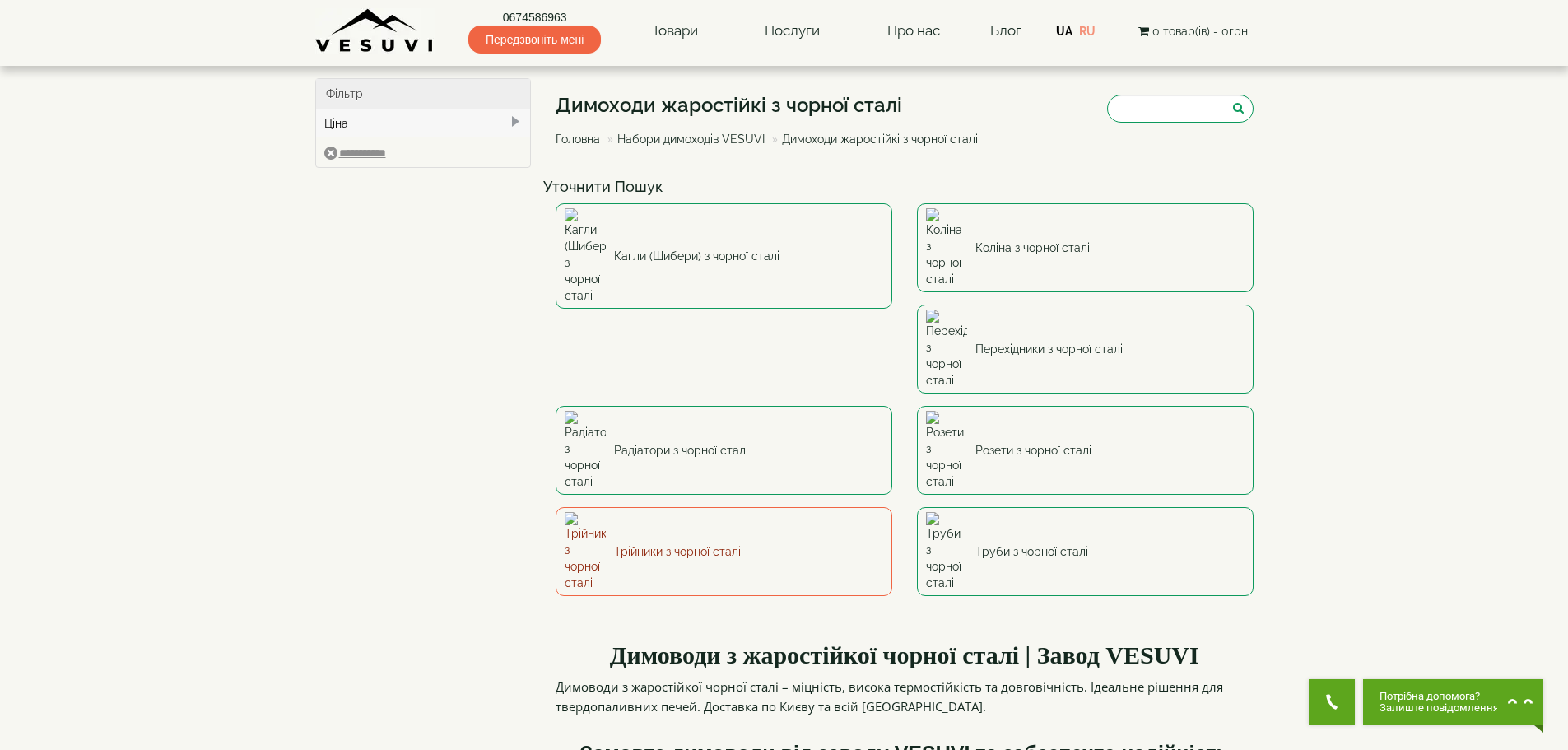
click at [893, 507] on link "Трійники з чорної сталі" at bounding box center [724, 551] width 337 height 89
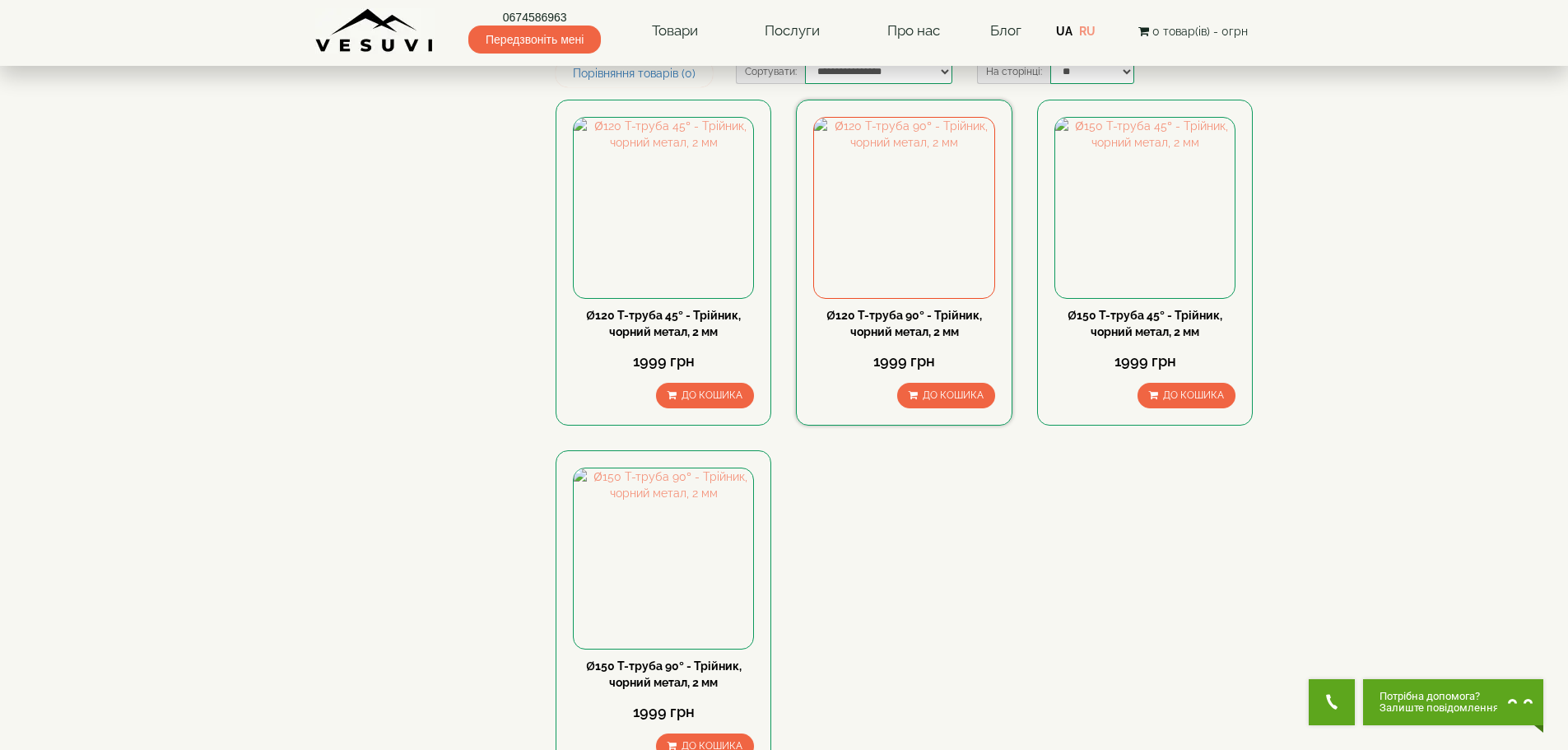
scroll to position [165, 0]
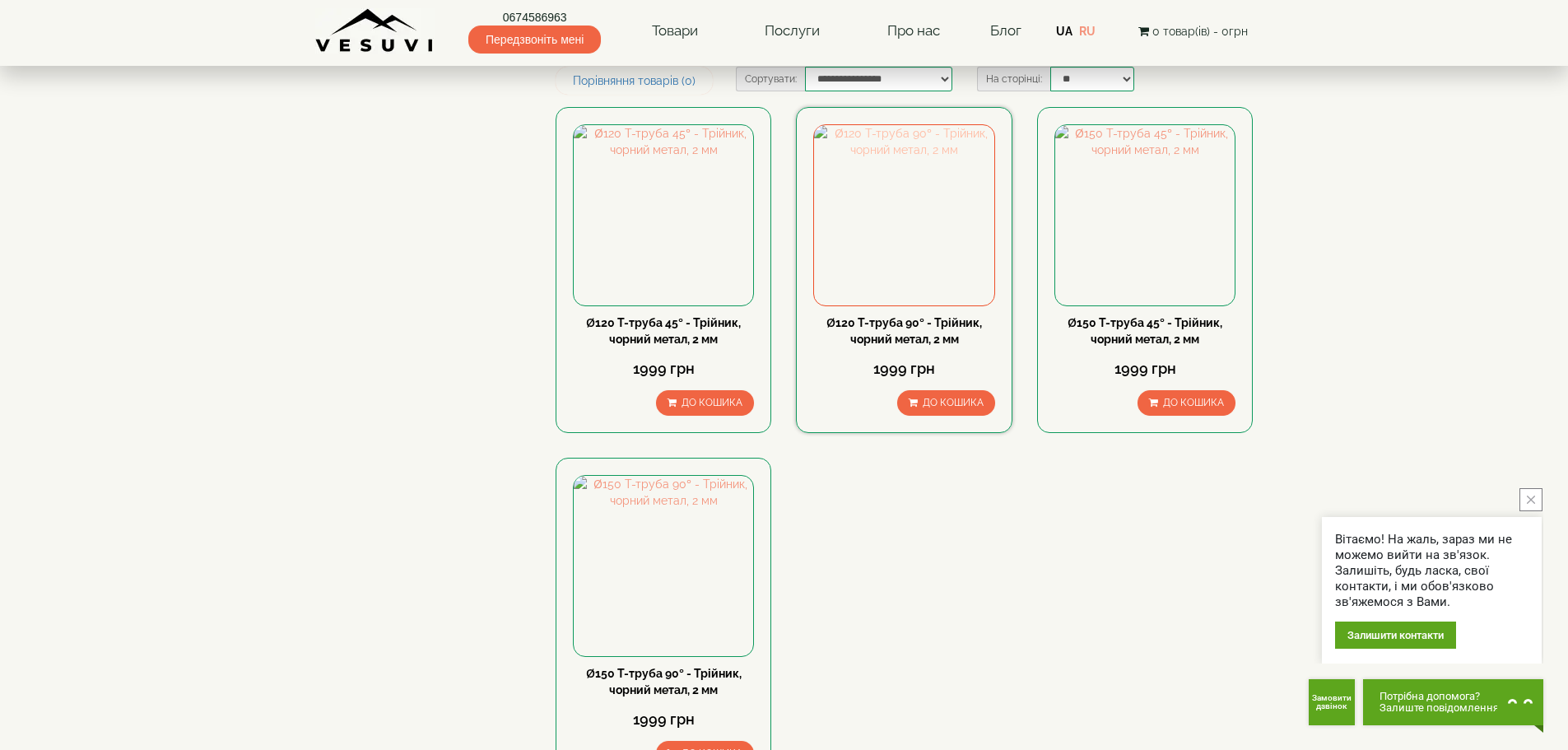
click at [896, 230] on img at bounding box center [903, 214] width 179 height 179
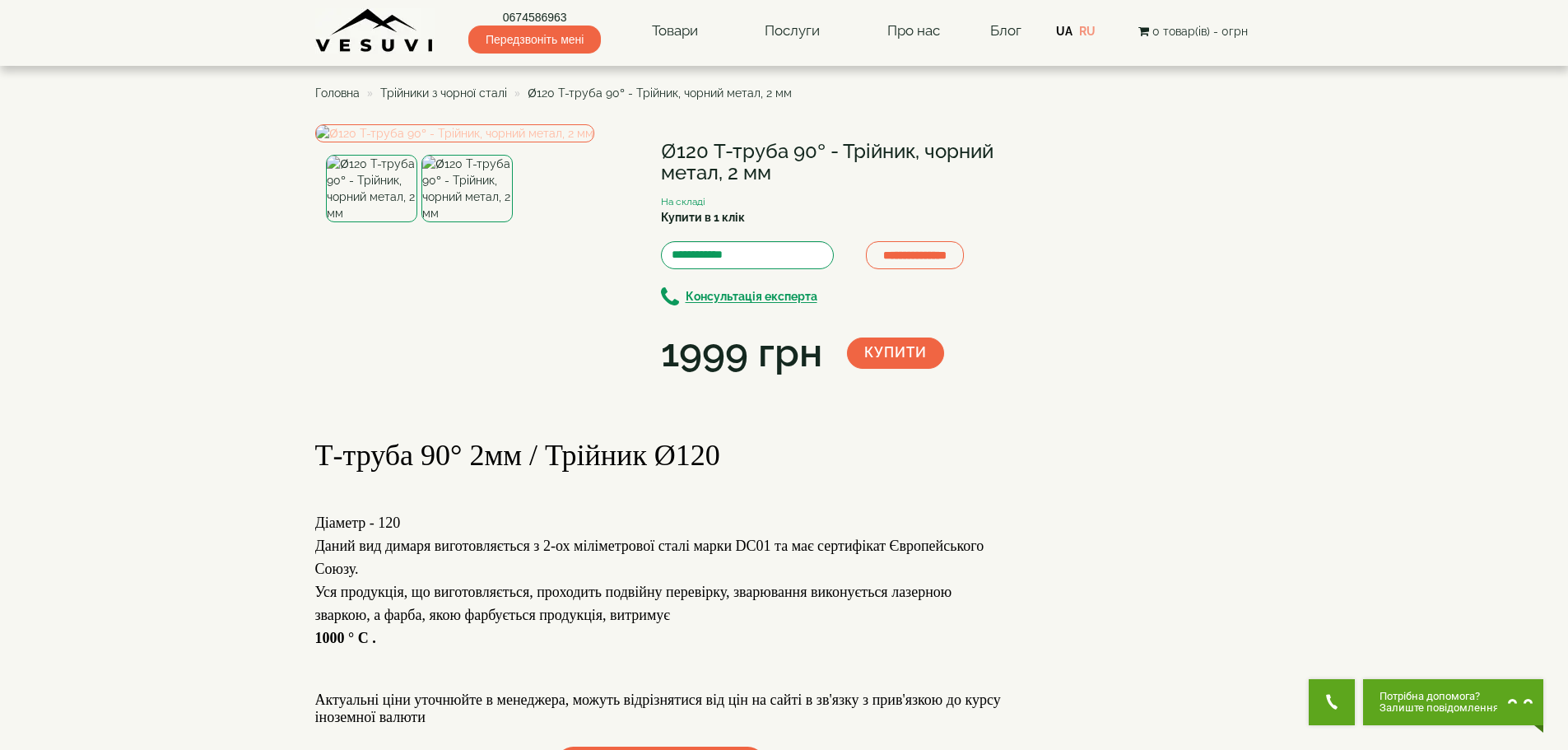
click at [494, 143] on img at bounding box center [455, 133] width 279 height 18
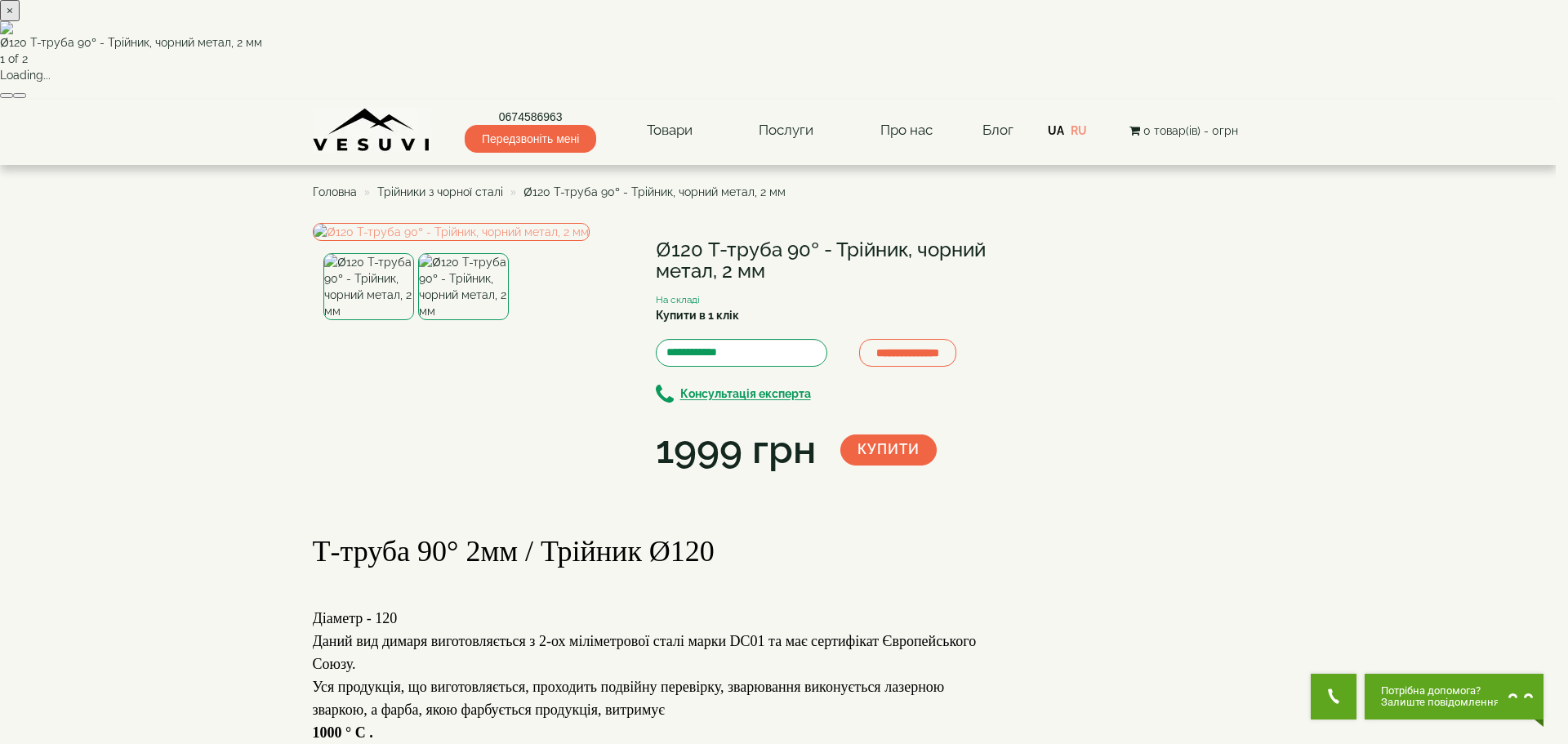
click at [20, 21] on button "×" at bounding box center [10, 10] width 20 height 21
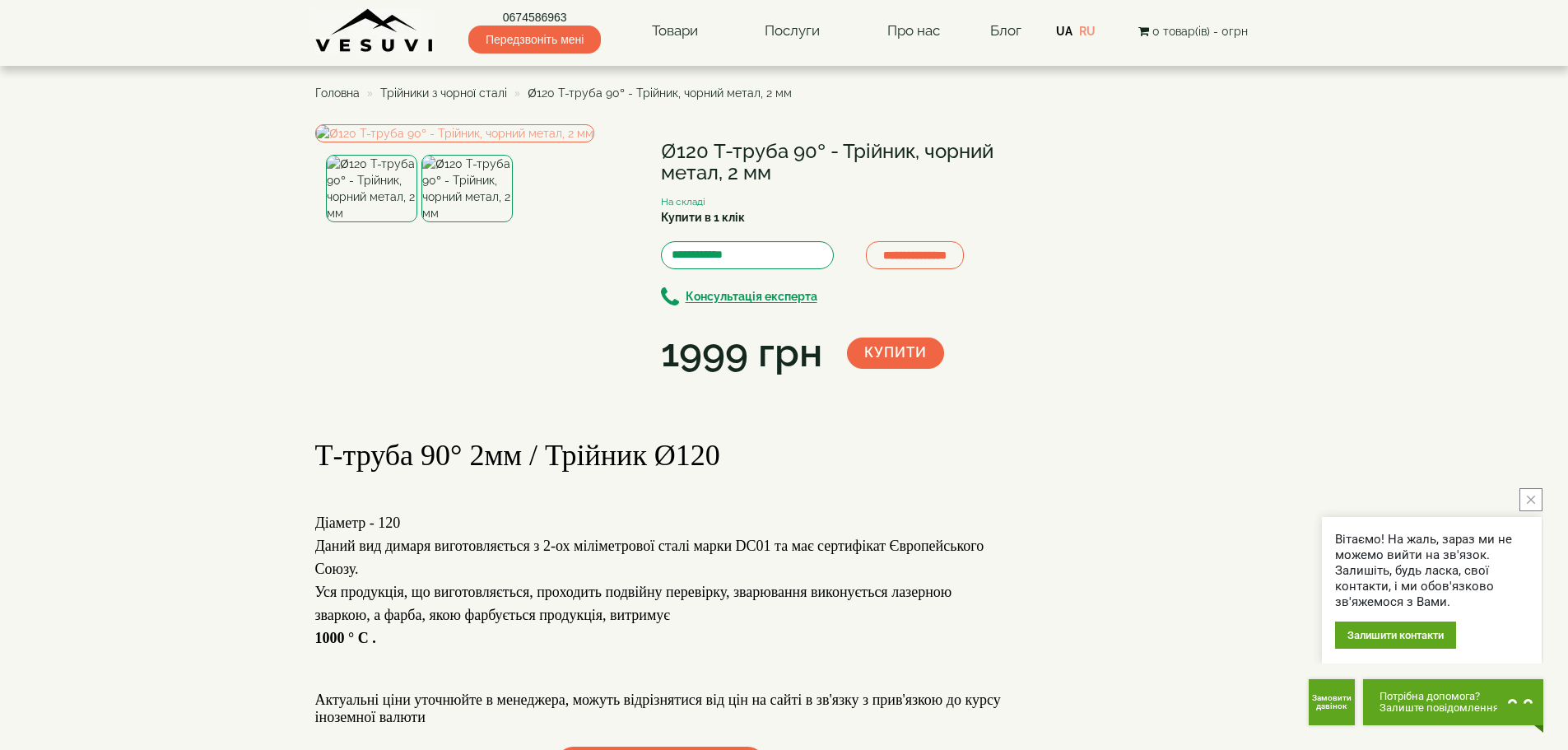
drag, startPoint x: 748, startPoint y: 152, endPoint x: 757, endPoint y: 156, distance: 9.8
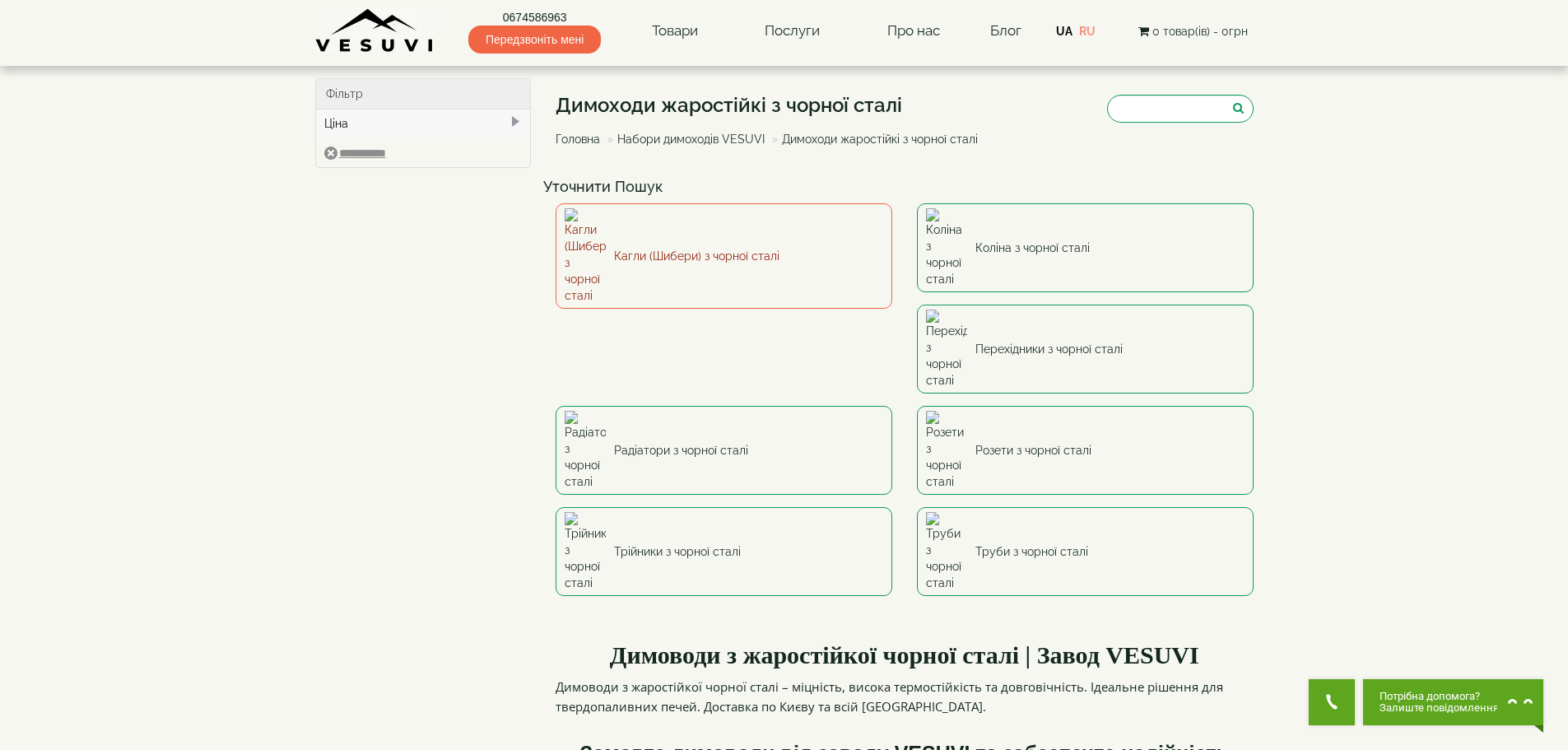
click at [742, 232] on link "Кагли (Шибери) з чорної сталі" at bounding box center [724, 256] width 337 height 105
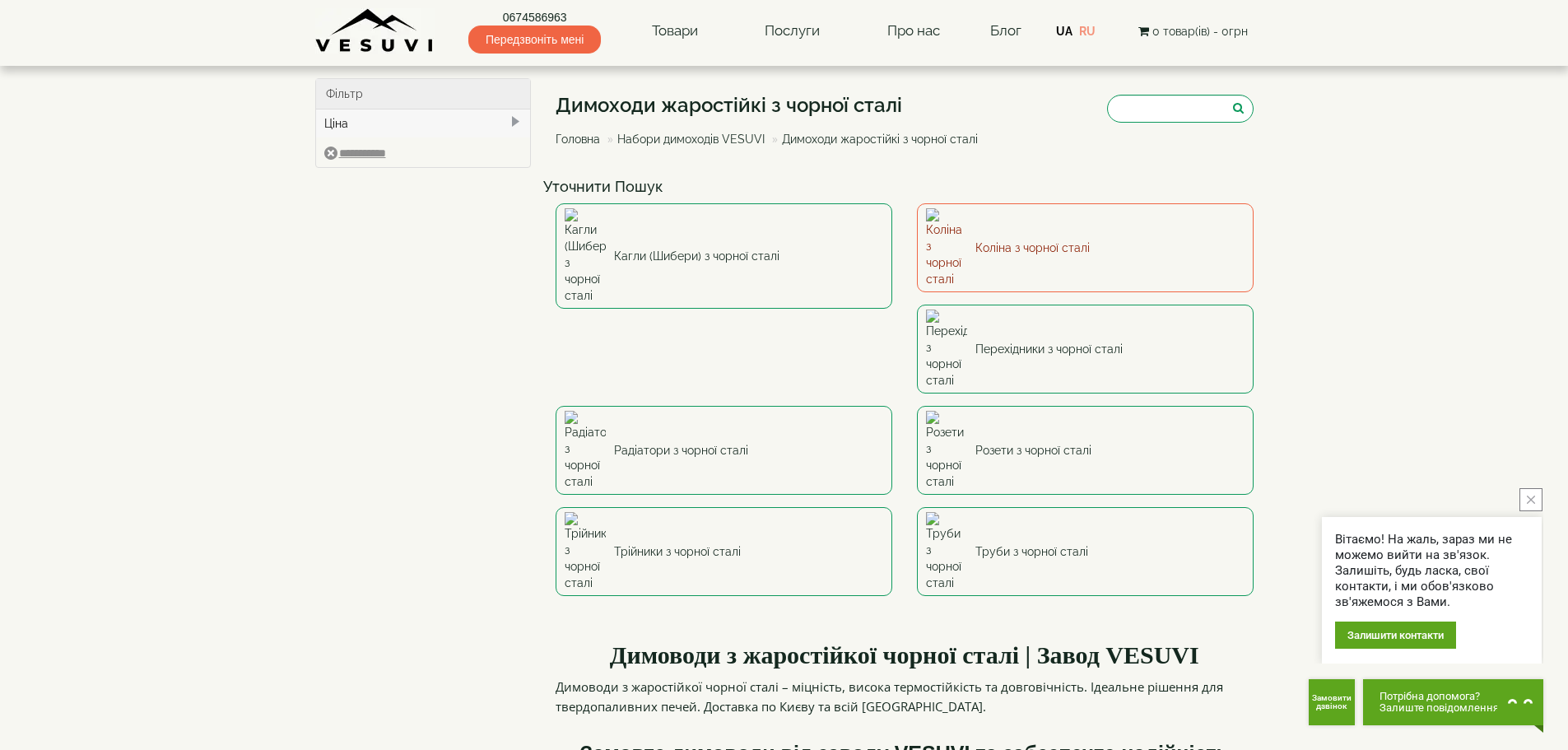
click at [998, 229] on link "Коліна з чорної сталі" at bounding box center [1085, 247] width 337 height 89
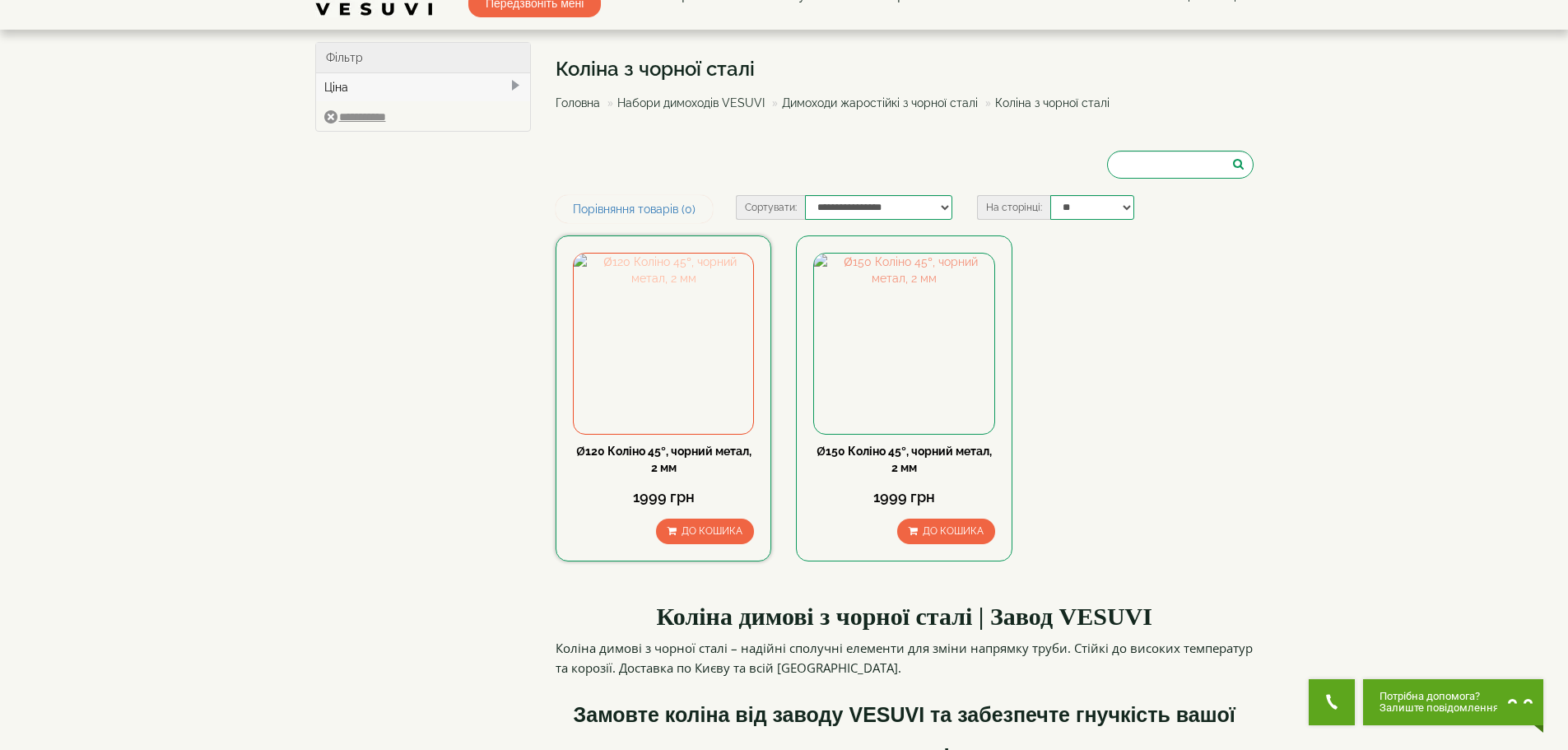
scroll to position [82, 0]
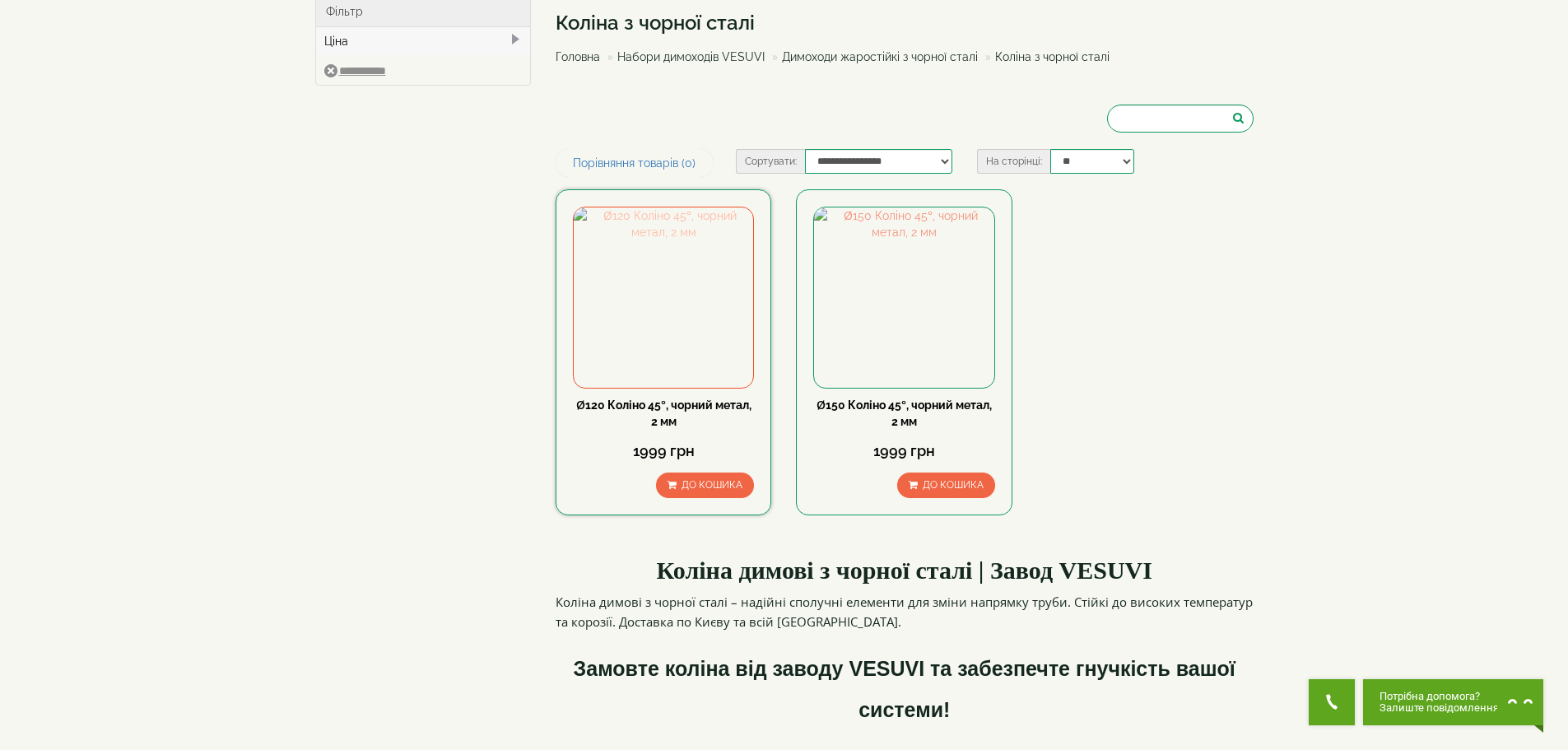
click at [713, 340] on img at bounding box center [663, 296] width 179 height 179
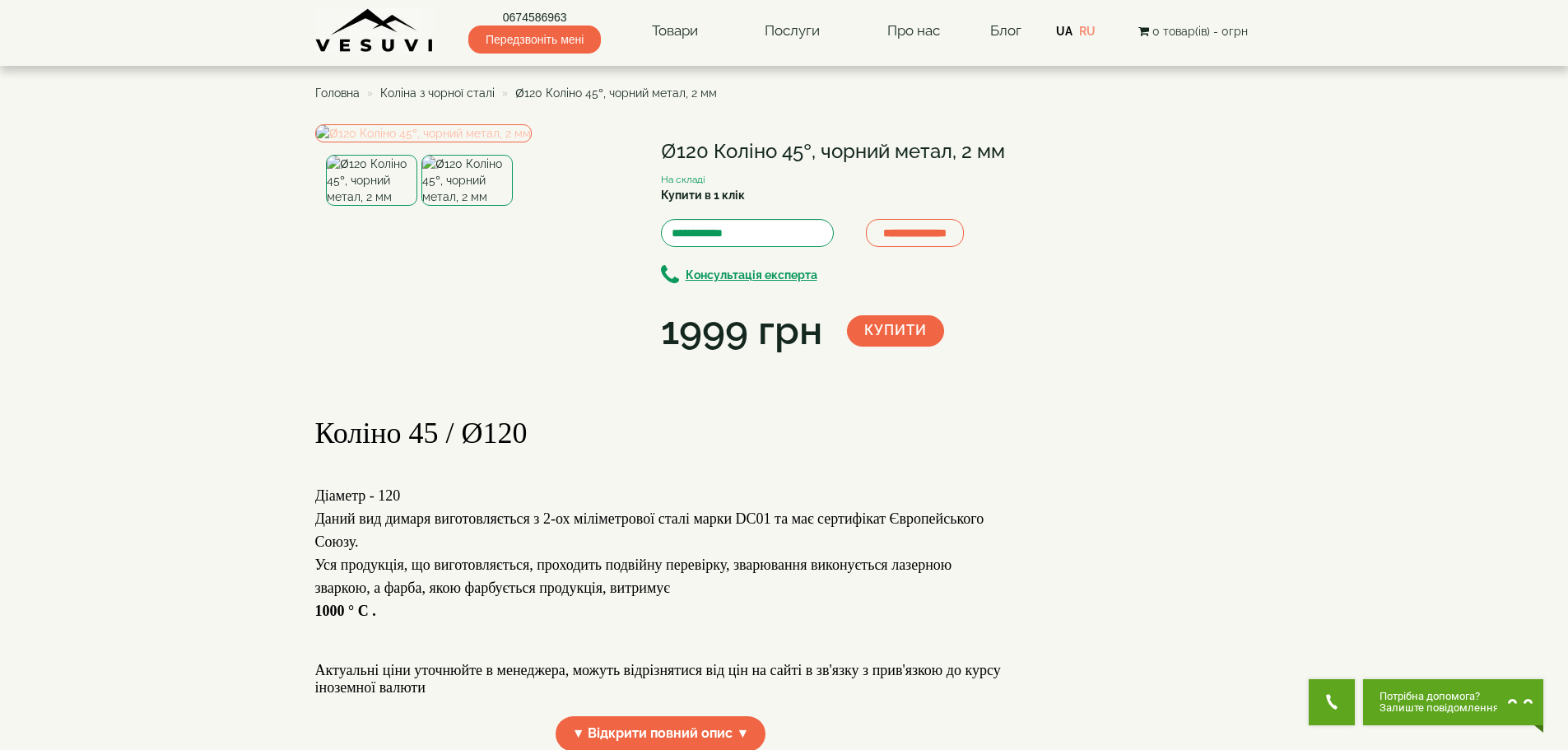
click at [503, 143] on img at bounding box center [424, 133] width 217 height 18
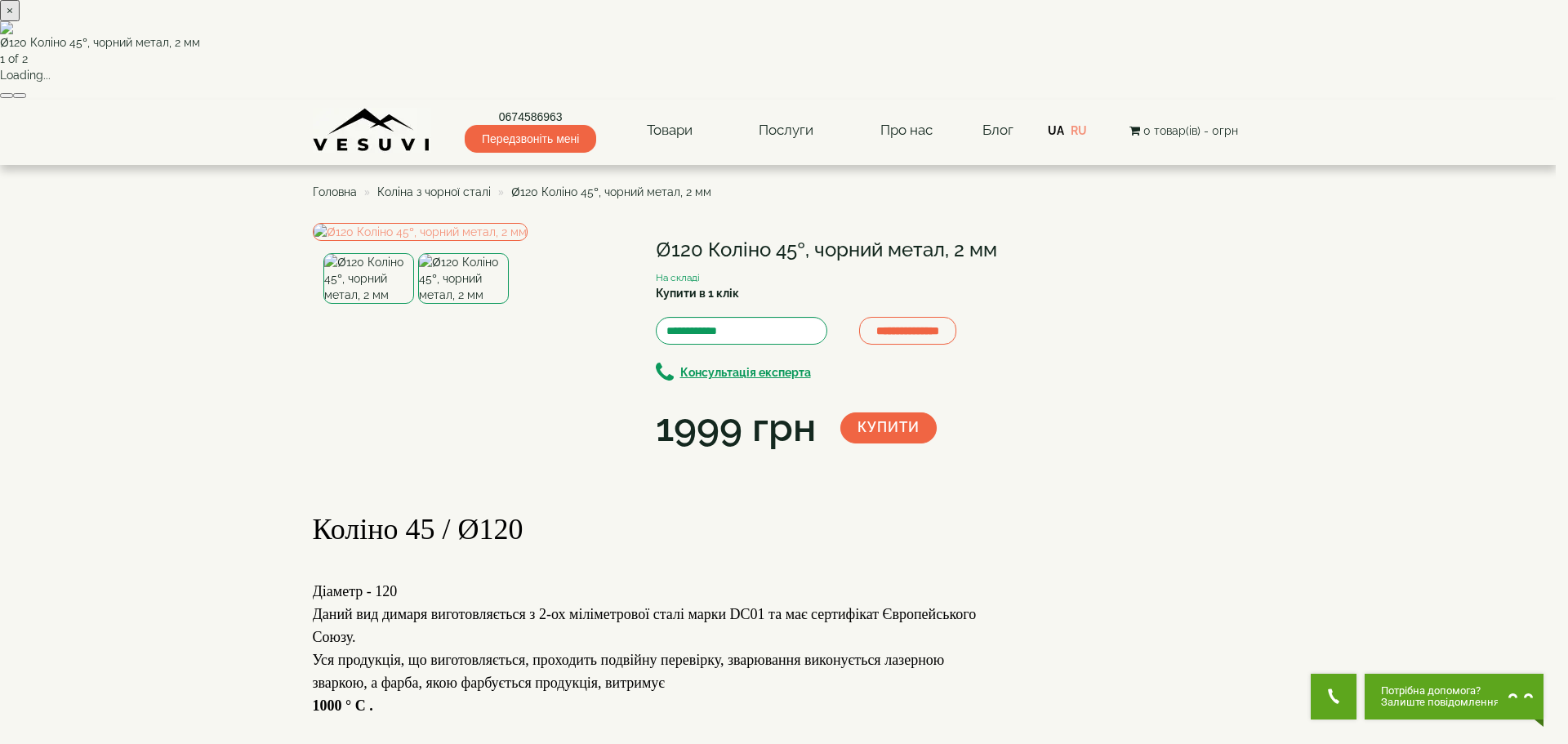
click at [26, 98] on button "button" at bounding box center [20, 95] width 13 height 5
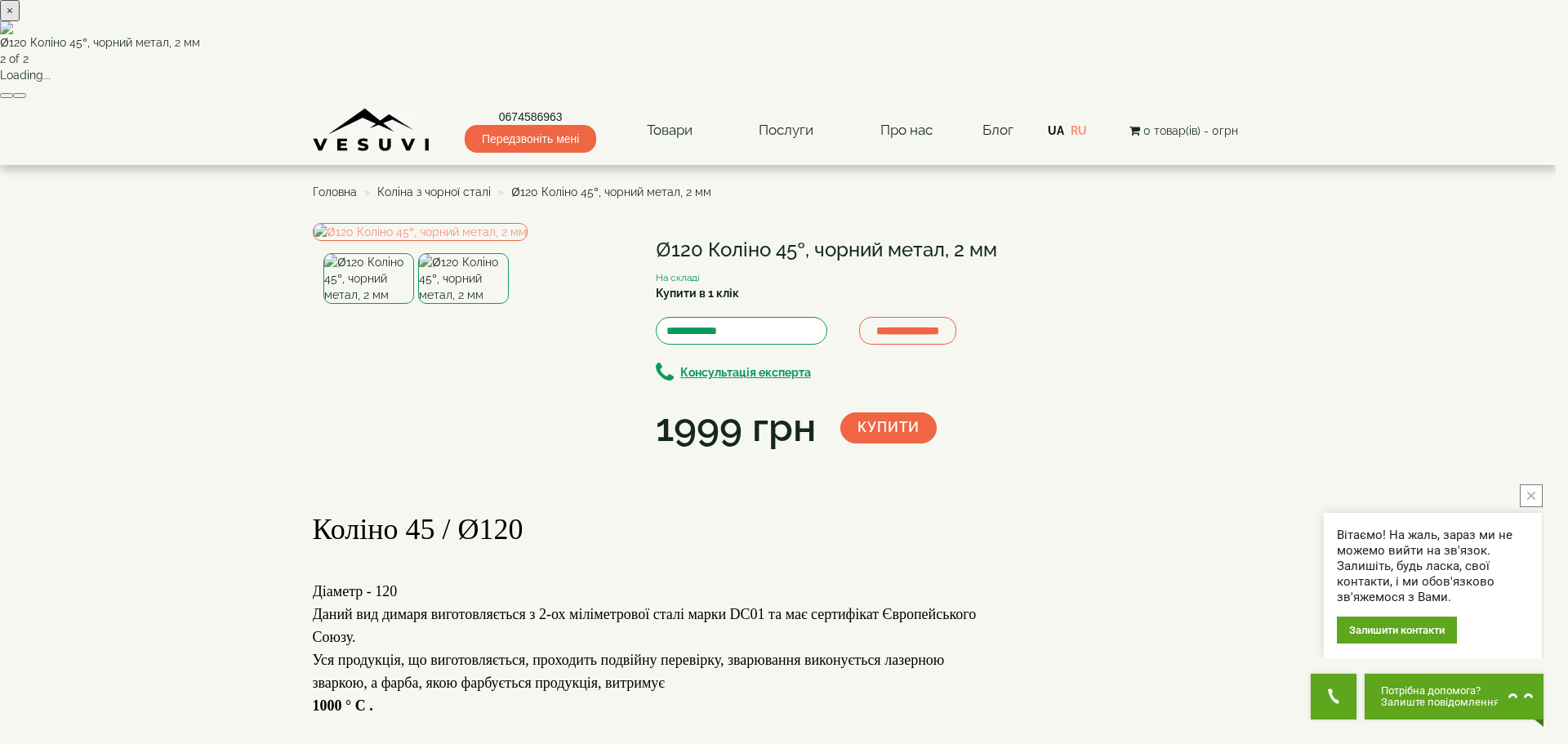
click at [26, 98] on button "button" at bounding box center [20, 95] width 13 height 5
click at [20, 21] on button "×" at bounding box center [10, 10] width 20 height 21
